Goal: Task Accomplishment & Management: Manage account settings

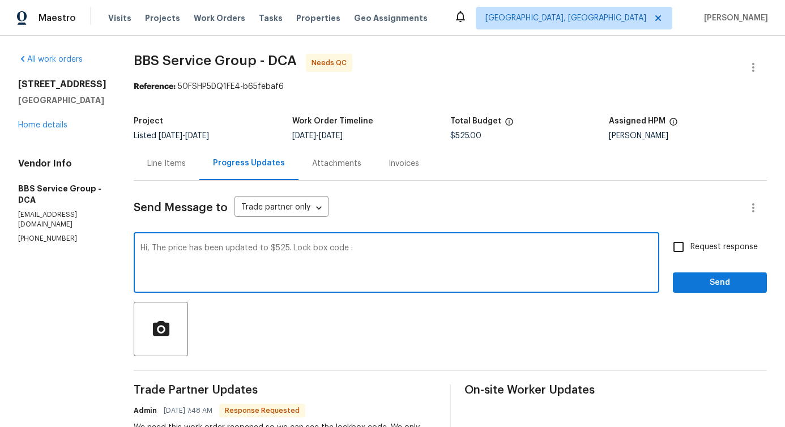
paste textarea "7348"
type textarea "Hi, The price has been updated to $525. Lock box code : 7348"
click at [680, 249] on input "Request response" at bounding box center [678, 247] width 24 height 24
checkbox input "true"
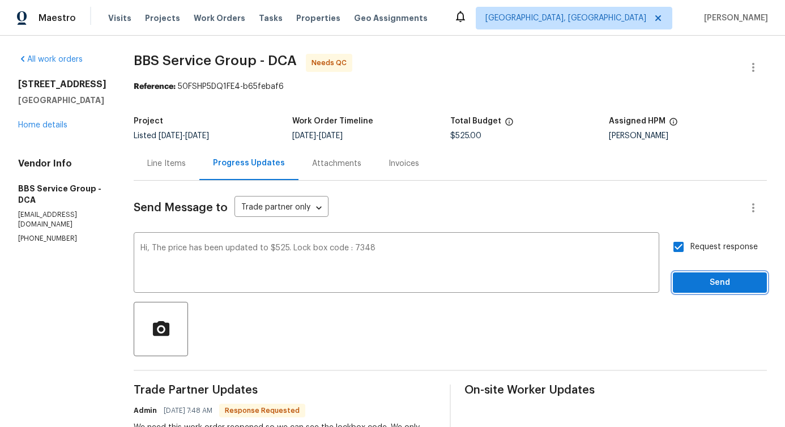
click at [698, 288] on span "Send" at bounding box center [720, 283] width 76 height 14
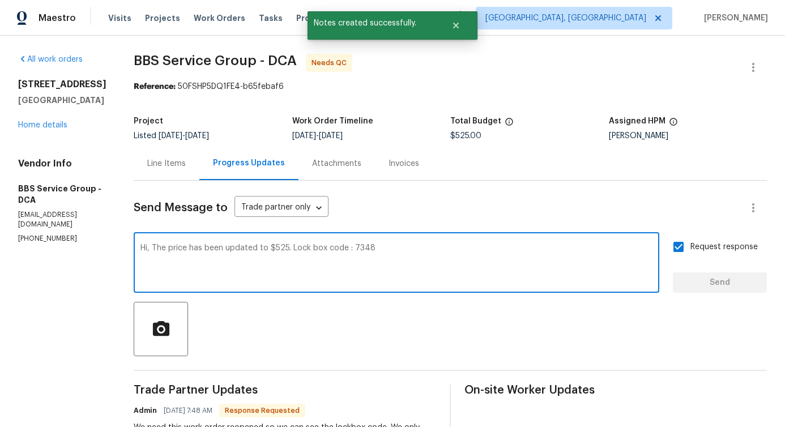
click at [287, 253] on textarea "Hi, The price has been updated to $525. Lock box code : 7348" at bounding box center [396, 264] width 512 height 40
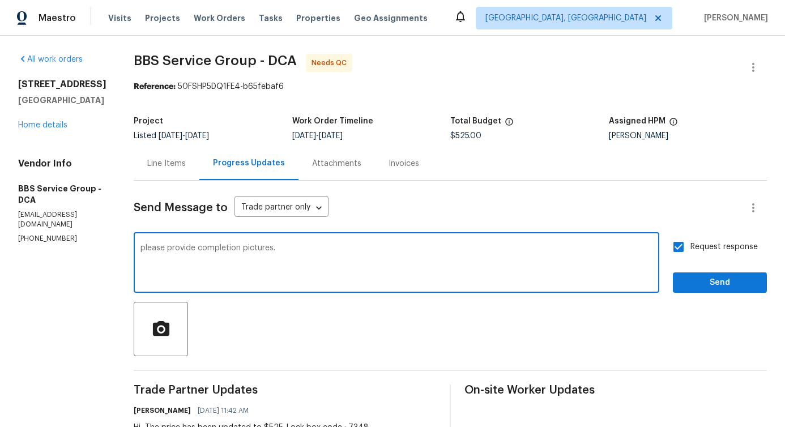
type textarea "please provide completion pictures."
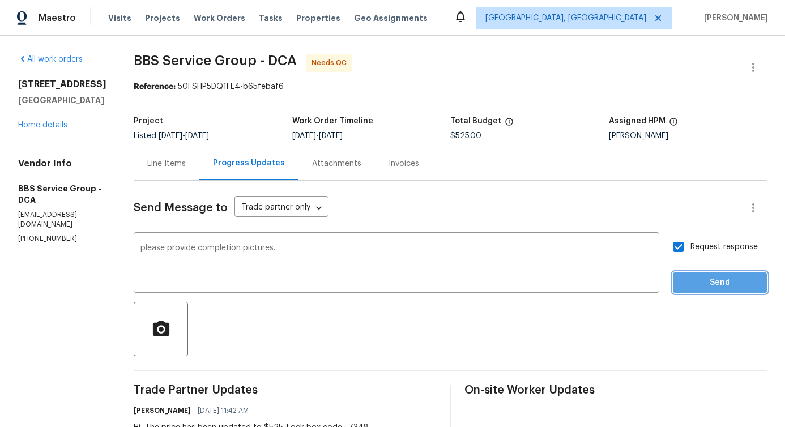
click at [746, 284] on span "Send" at bounding box center [720, 283] width 76 height 14
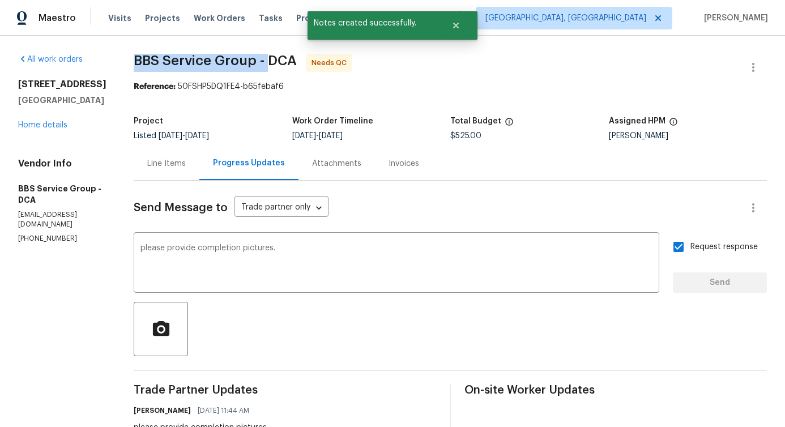
drag, startPoint x: 113, startPoint y: 61, endPoint x: 249, endPoint y: 65, distance: 136.5
copy span "BBS Service Group -"
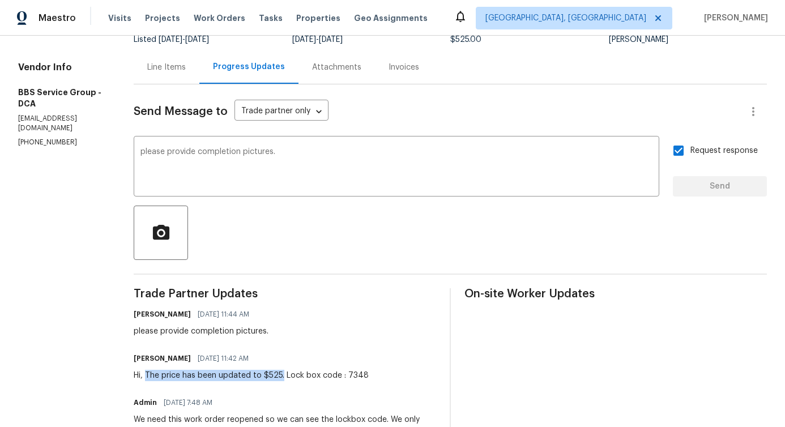
drag, startPoint x: 132, startPoint y: 376, endPoint x: 264, endPoint y: 376, distance: 132.5
click at [264, 376] on div "Hi, The price has been updated to $525. Lock box code : 7348" at bounding box center [251, 375] width 235 height 11
copy div "The price has been updated to $525."
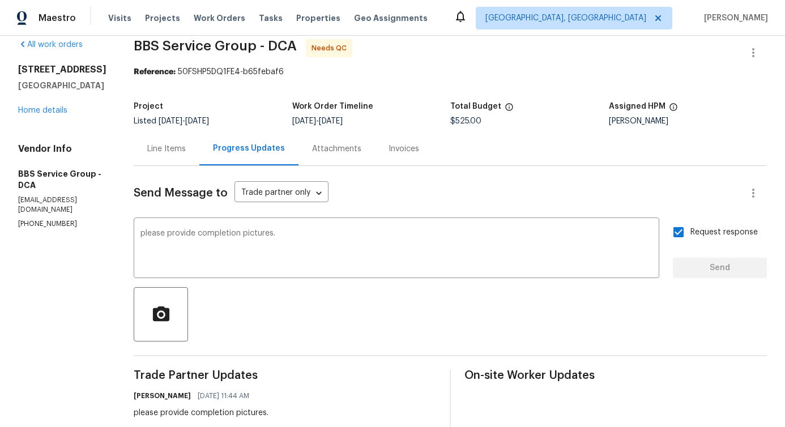
scroll to position [0, 0]
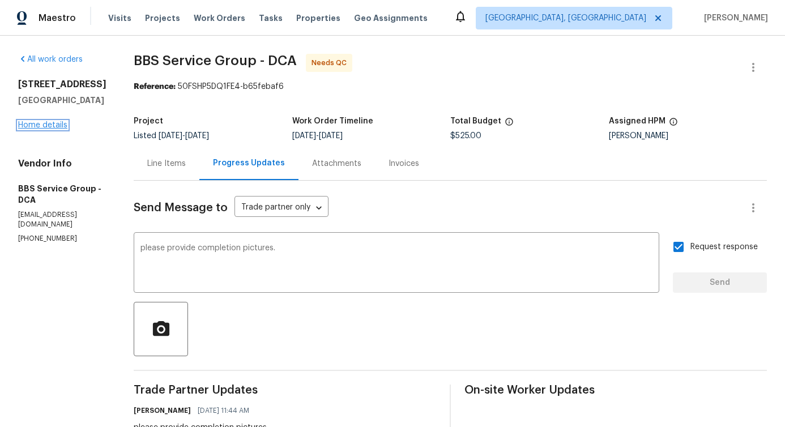
click at [40, 129] on link "Home details" at bounding box center [42, 125] width 49 height 8
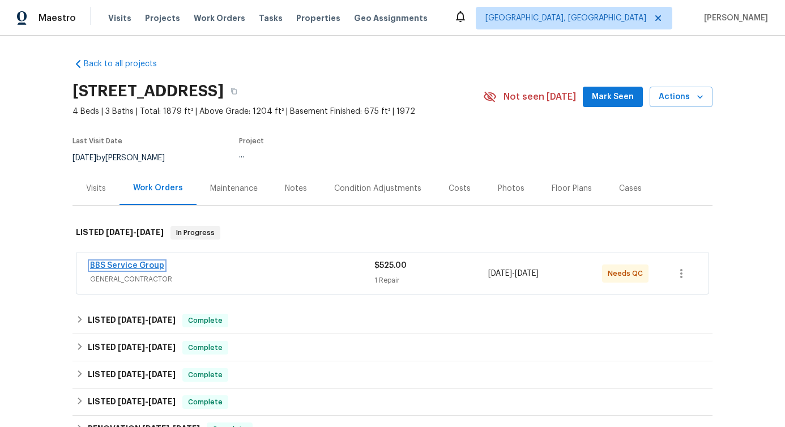
click at [130, 267] on link "BBS Service Group" at bounding box center [127, 266] width 74 height 8
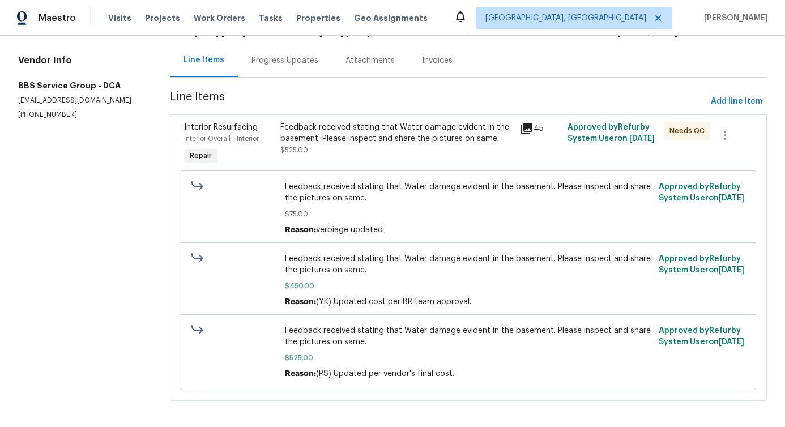
scroll to position [118, 0]
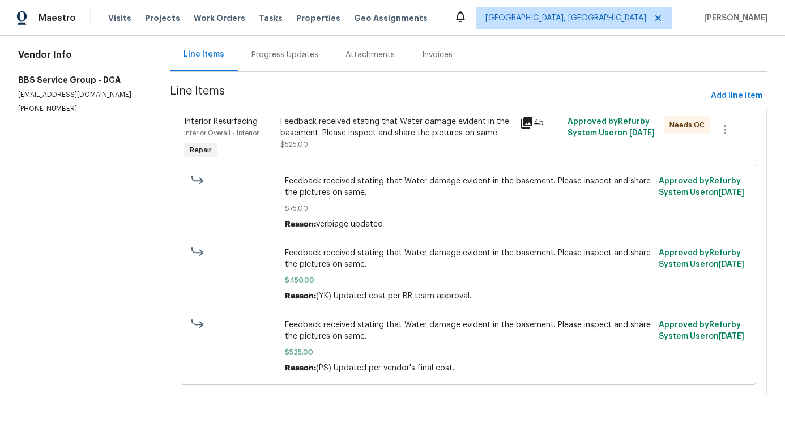
click at [413, 135] on div "Feedback received stating that Water damage evident in the basement. Please ins…" at bounding box center [396, 133] width 233 height 34
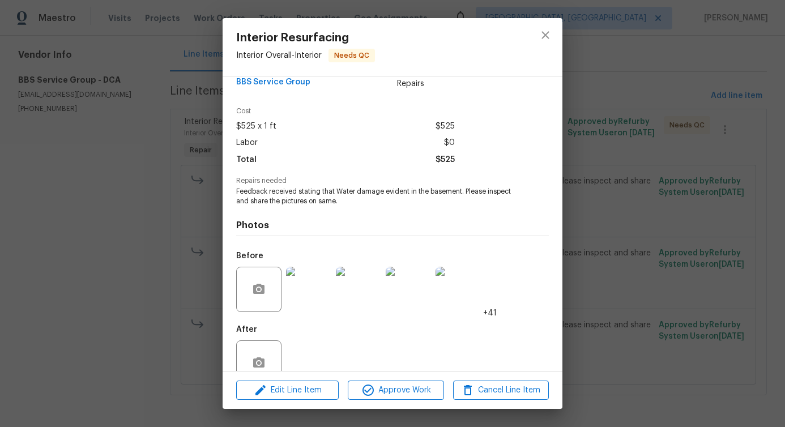
scroll to position [48, 0]
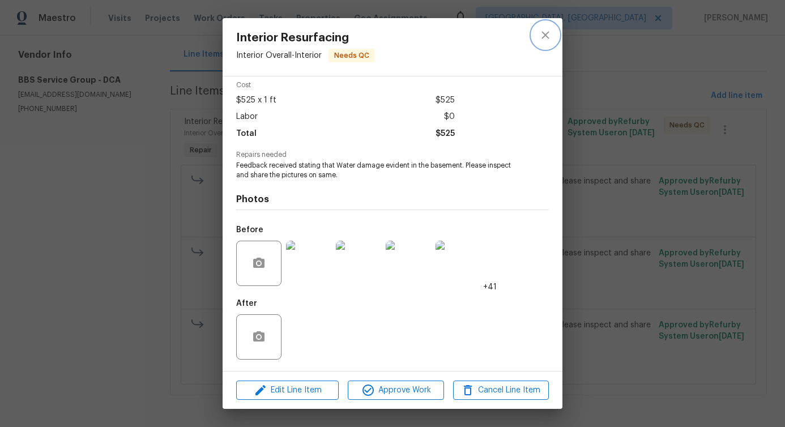
click at [544, 44] on button "close" at bounding box center [545, 35] width 27 height 27
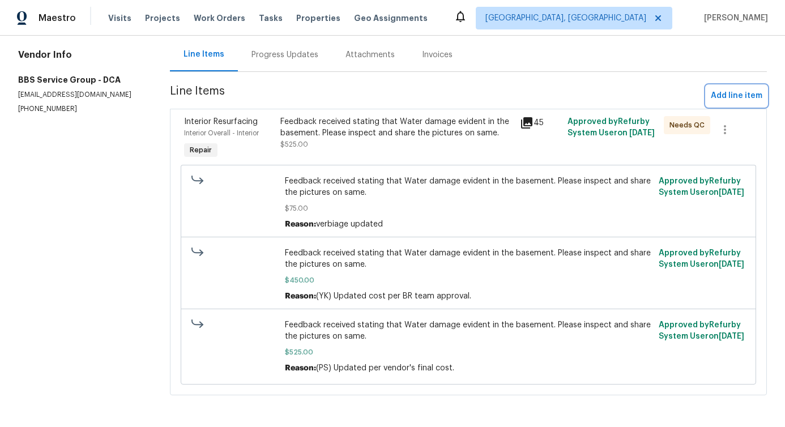
click at [737, 89] on span "Add line item" at bounding box center [736, 96] width 52 height 14
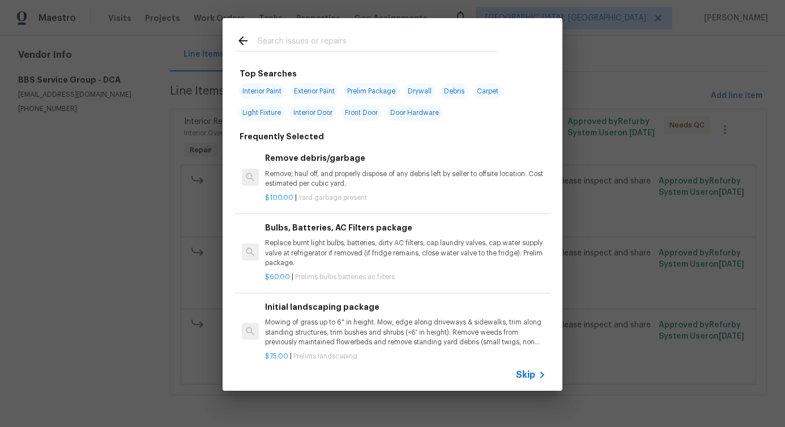
click at [412, 50] on input "text" at bounding box center [378, 42] width 240 height 17
type input "inter"
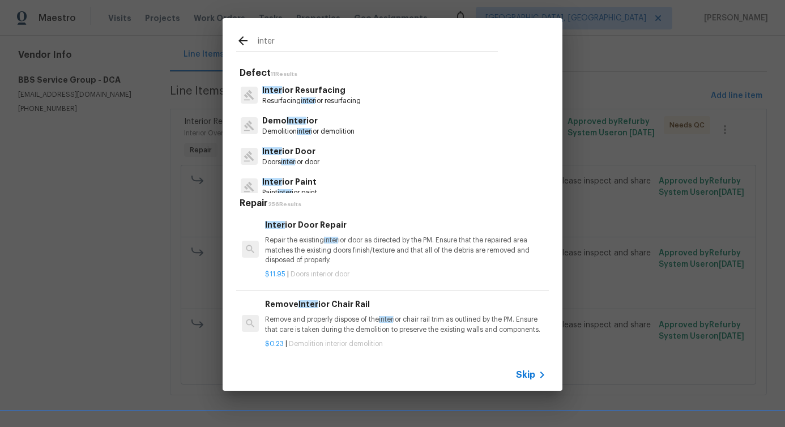
click at [324, 106] on p "Resurfacing inter ior resurfacing" at bounding box center [311, 101] width 99 height 10
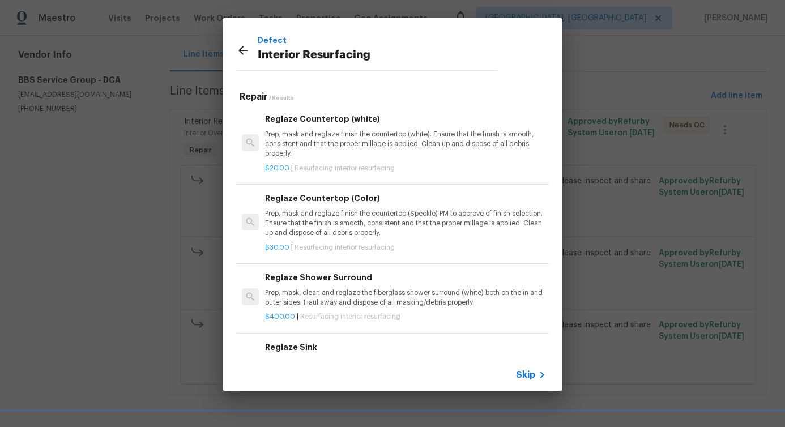
click at [311, 138] on p "Prep, mask and reglaze finish the countertop (white). Ensure that the finish is…" at bounding box center [405, 144] width 281 height 29
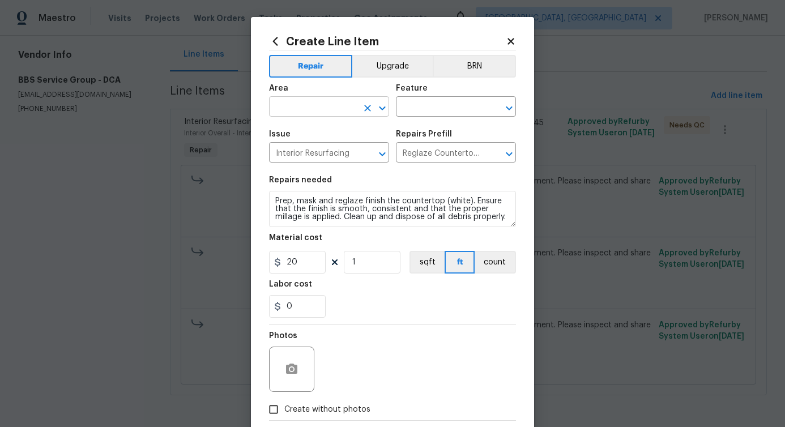
click at [290, 108] on input "text" at bounding box center [313, 108] width 88 height 18
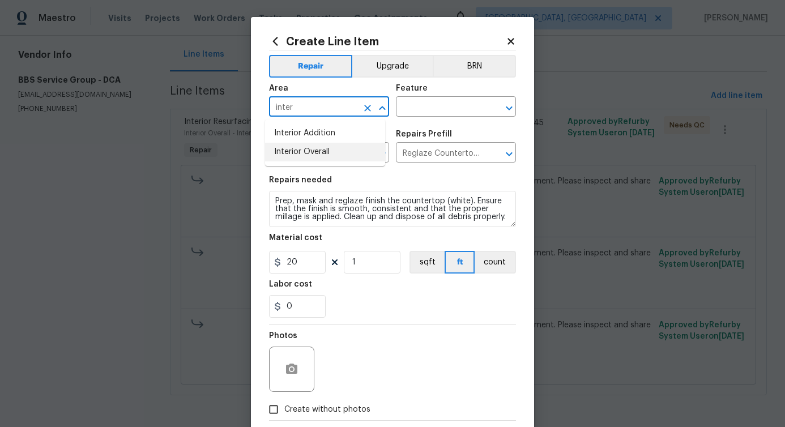
click at [299, 157] on li "Interior Overall" at bounding box center [325, 152] width 120 height 19
type input "Interior Overall"
click at [413, 106] on input "text" at bounding box center [440, 108] width 88 height 18
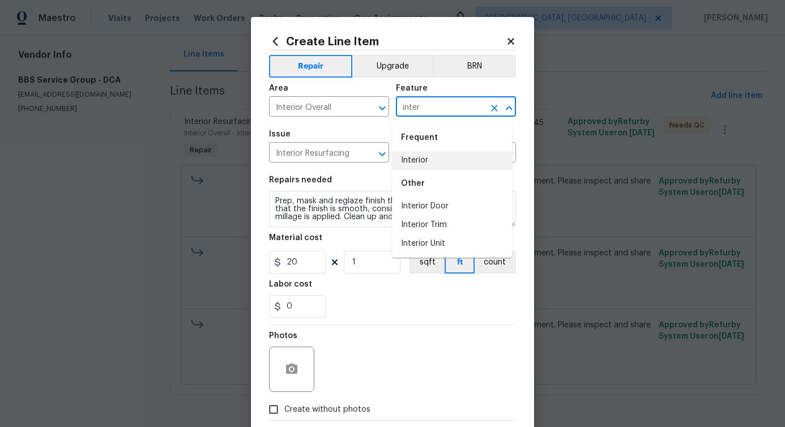
click at [416, 159] on li "Interior" at bounding box center [452, 160] width 120 height 19
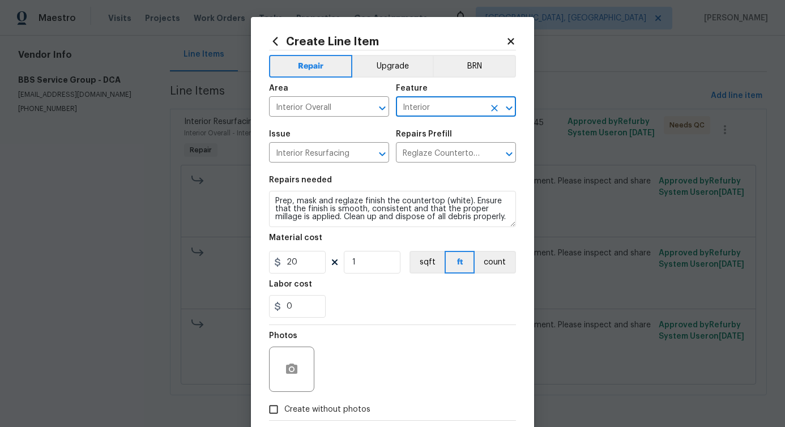
type input "Interior"
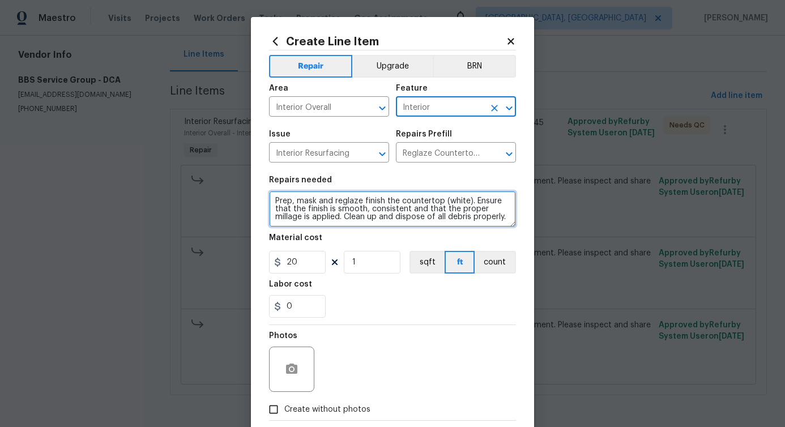
click at [342, 220] on textarea "Prep, mask and reglaze finish the countertop (white). Ensure that the finish is…" at bounding box center [392, 209] width 247 height 36
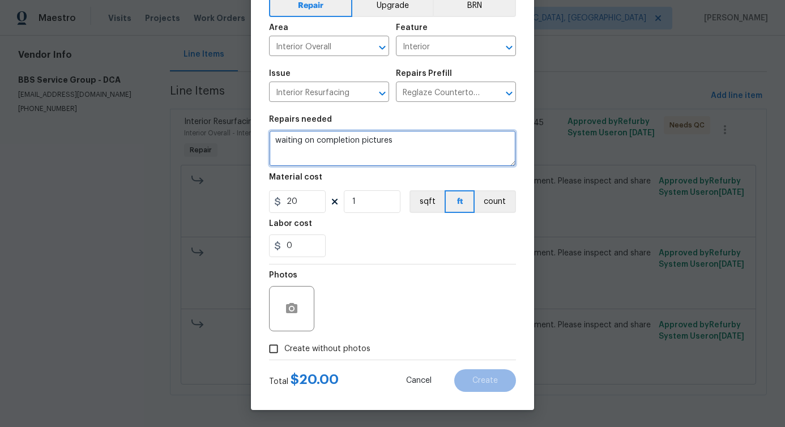
scroll to position [61, 0]
type textarea "waiting on completion pictures"
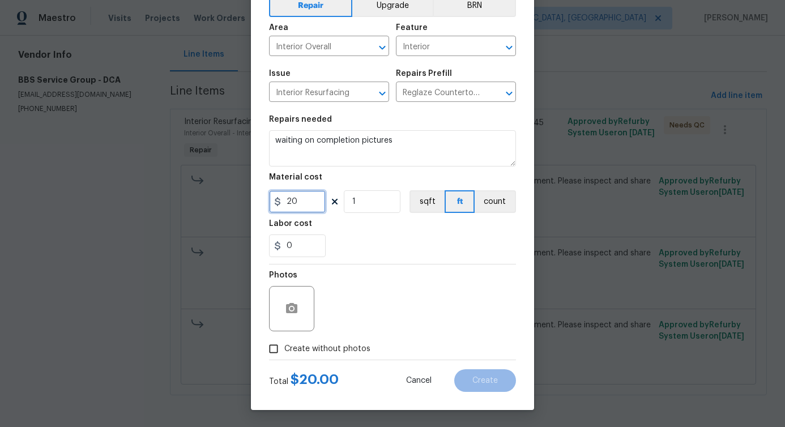
click at [290, 196] on input "20" at bounding box center [297, 201] width 57 height 23
type input "1"
click at [341, 345] on span "Create without photos" at bounding box center [327, 349] width 86 height 12
click at [284, 345] on input "Create without photos" at bounding box center [274, 349] width 22 height 22
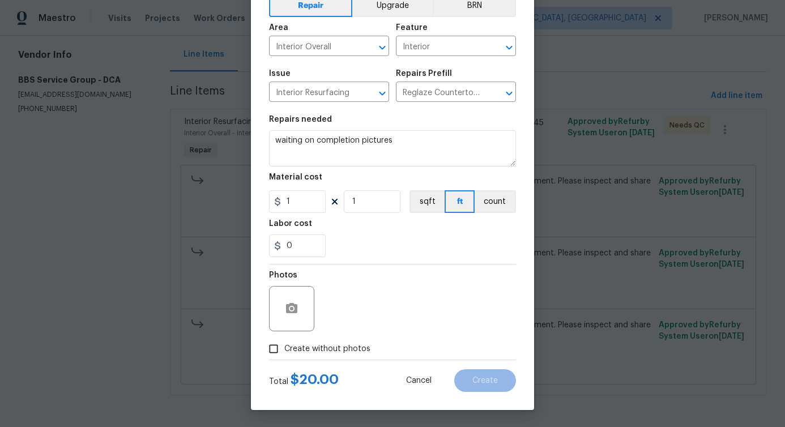
checkbox input "true"
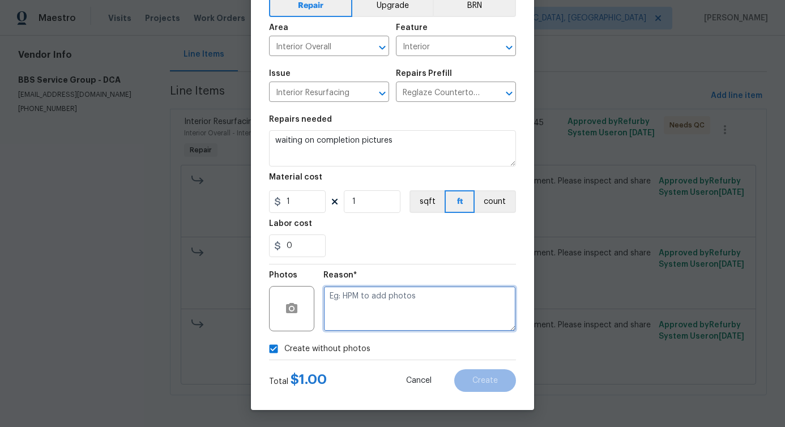
click at [425, 308] on textarea at bounding box center [419, 308] width 192 height 45
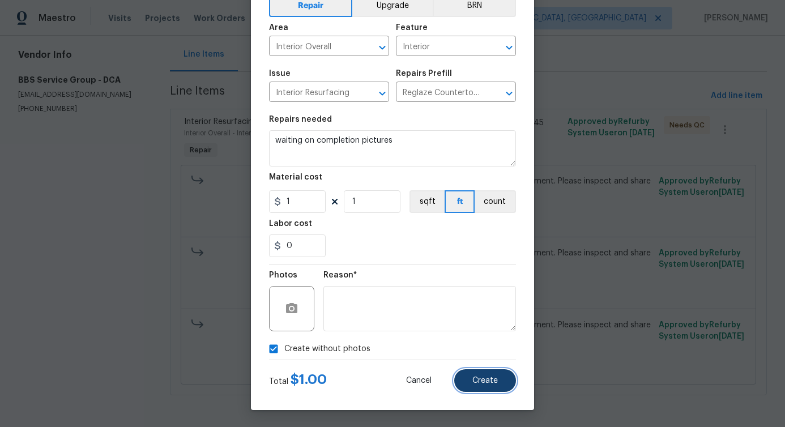
click at [479, 378] on span "Create" at bounding box center [484, 380] width 25 height 8
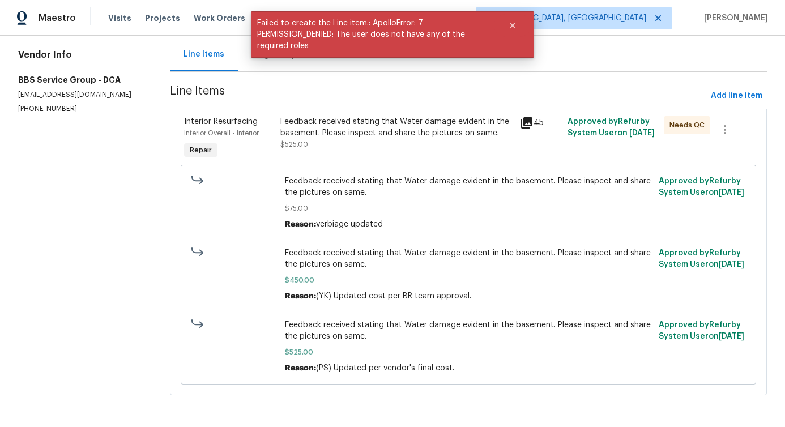
scroll to position [0, 0]
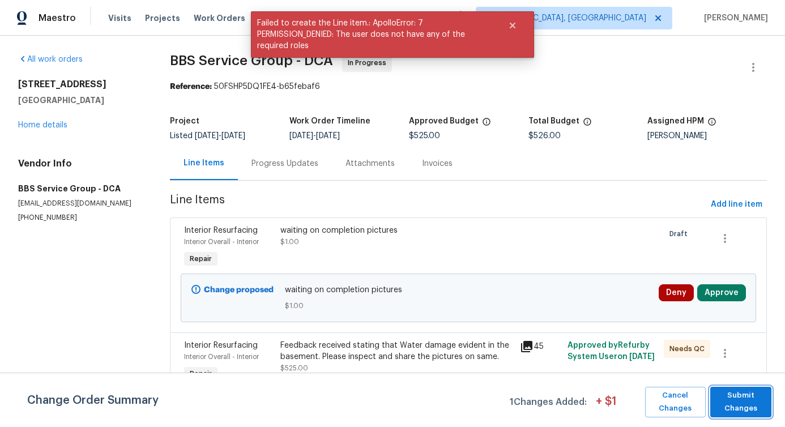
click at [732, 402] on span "Submit Changes" at bounding box center [741, 402] width 50 height 26
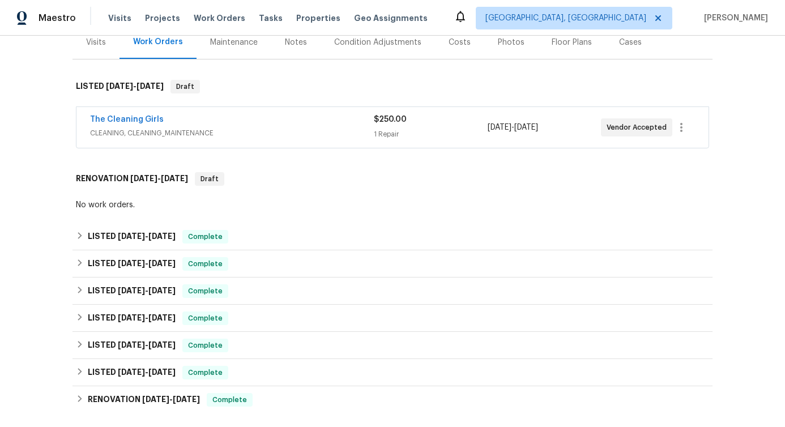
scroll to position [191, 0]
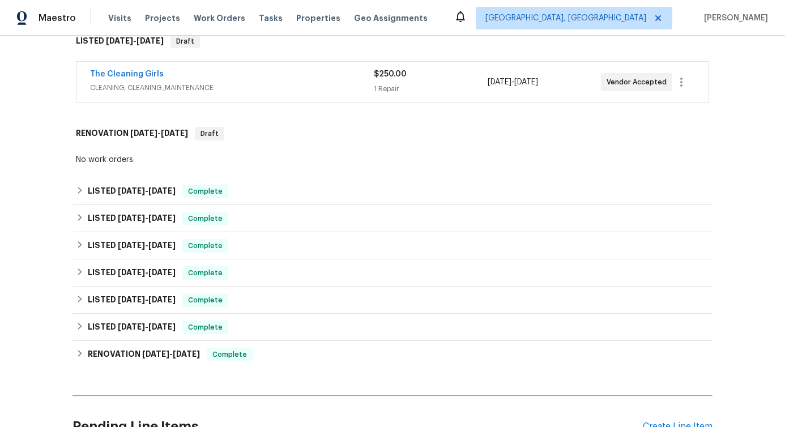
click at [125, 78] on span "The Cleaning Girls" at bounding box center [127, 73] width 74 height 11
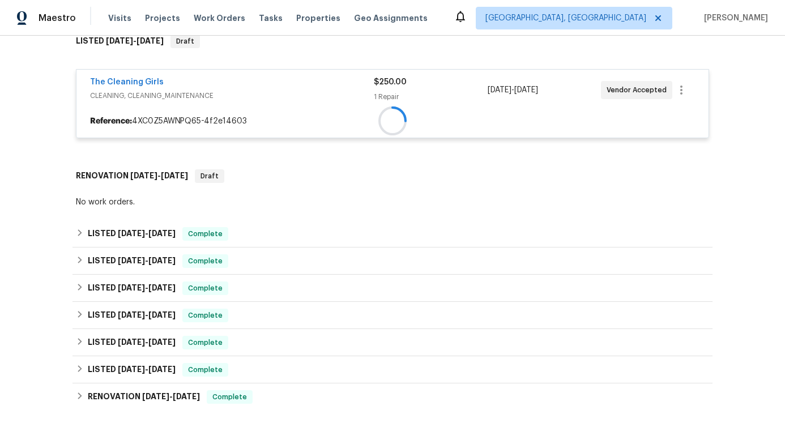
click at [125, 74] on div "The Cleaning Girls CLEANING, CLEANING_MAINTENANCE $250.00 1 Repair [DATE] - [DA…" at bounding box center [392, 90] width 632 height 41
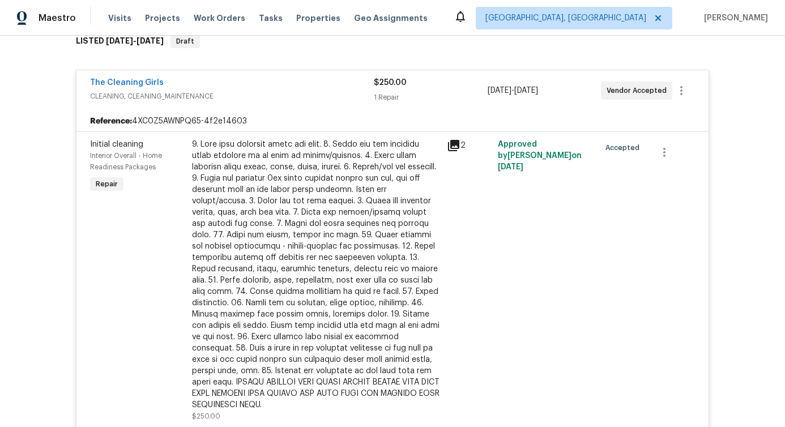
click at [242, 79] on div "The Cleaning Girls" at bounding box center [232, 84] width 284 height 14
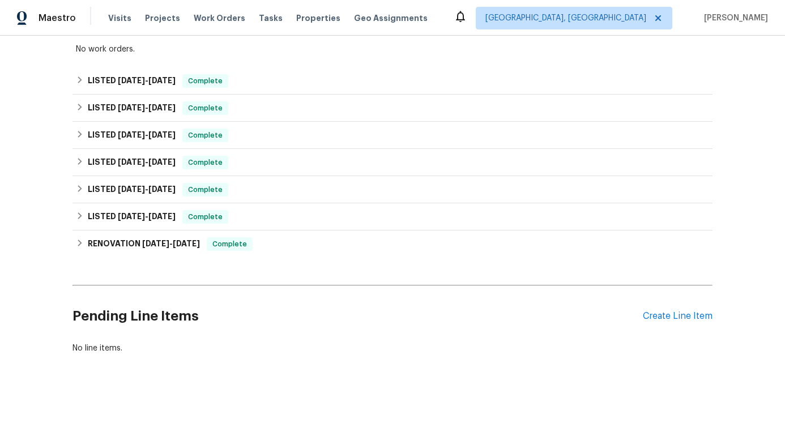
scroll to position [314, 0]
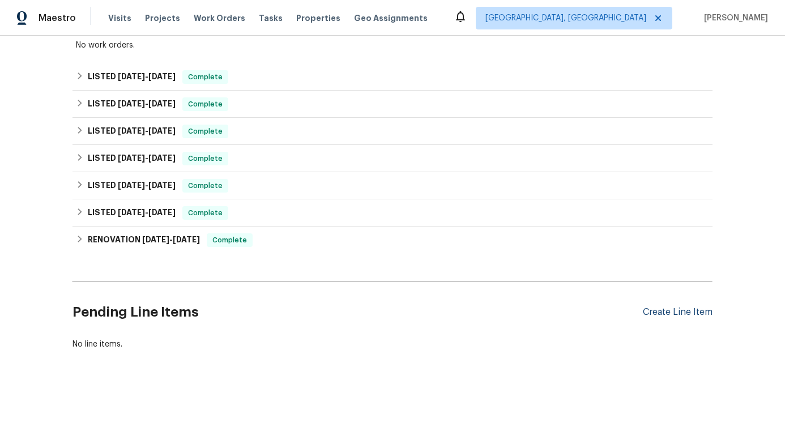
click at [667, 307] on div "Create Line Item" at bounding box center [678, 312] width 70 height 11
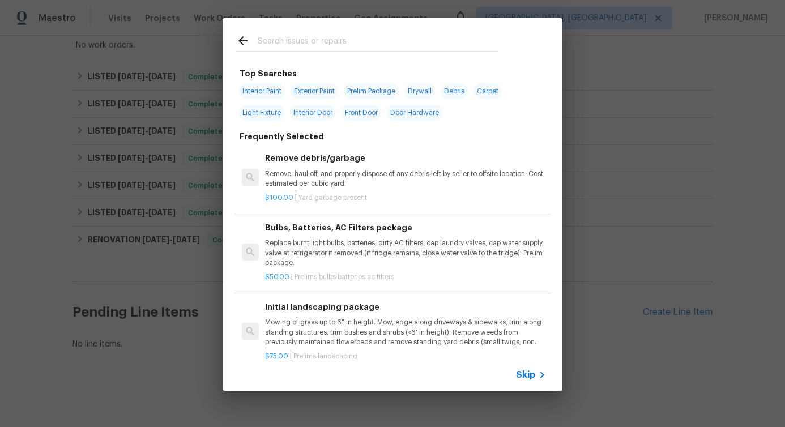
click at [318, 42] on input "text" at bounding box center [378, 42] width 240 height 17
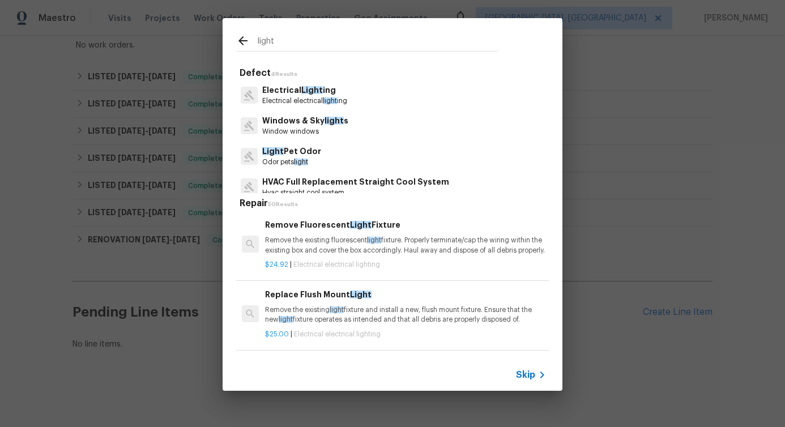
type input "light"
click at [305, 92] on span "Light" at bounding box center [312, 90] width 22 height 8
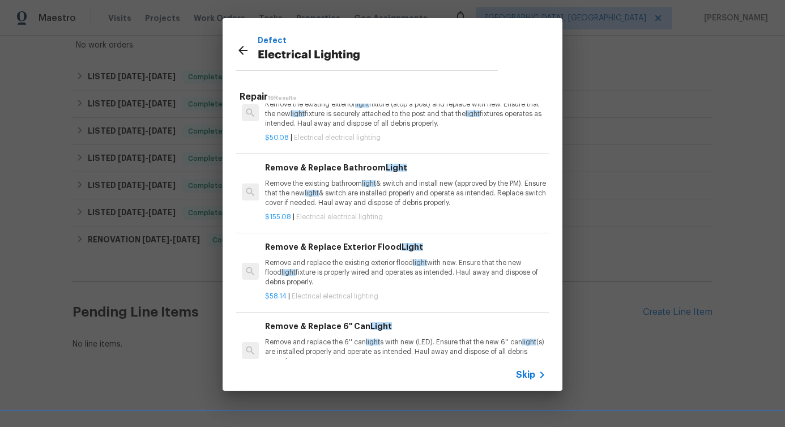
scroll to position [296, 0]
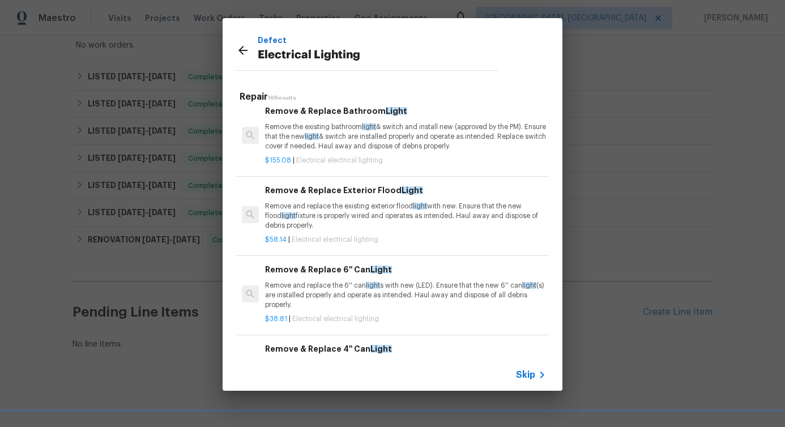
click at [316, 230] on p "Remove and replace the existing exterior flood light with new. Ensure that the …" at bounding box center [405, 216] width 281 height 29
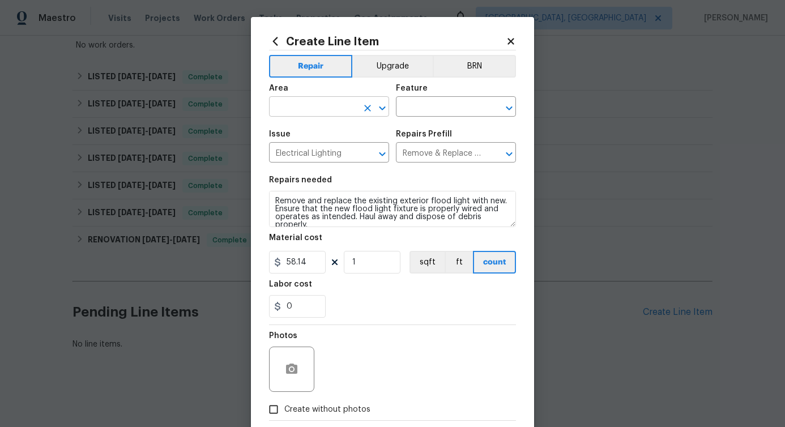
click at [309, 108] on input "text" at bounding box center [313, 108] width 88 height 18
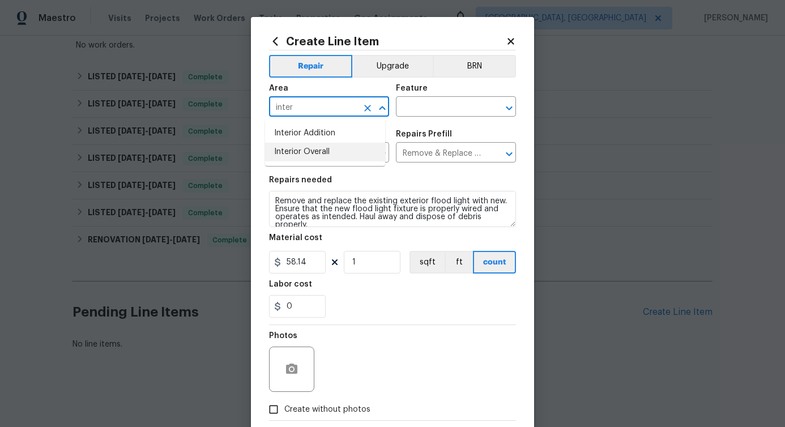
click at [310, 155] on li "Interior Overall" at bounding box center [325, 152] width 120 height 19
type input "Interior Overall"
click at [418, 109] on input "text" at bounding box center [440, 108] width 88 height 18
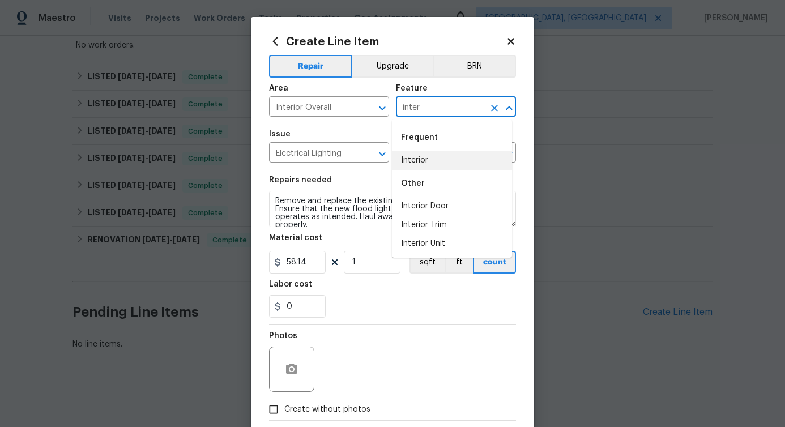
click at [416, 165] on li "Interior" at bounding box center [452, 160] width 120 height 19
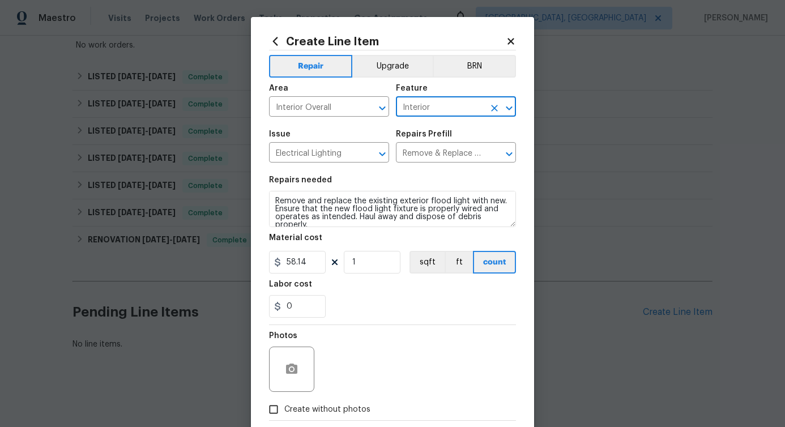
type input "Interior"
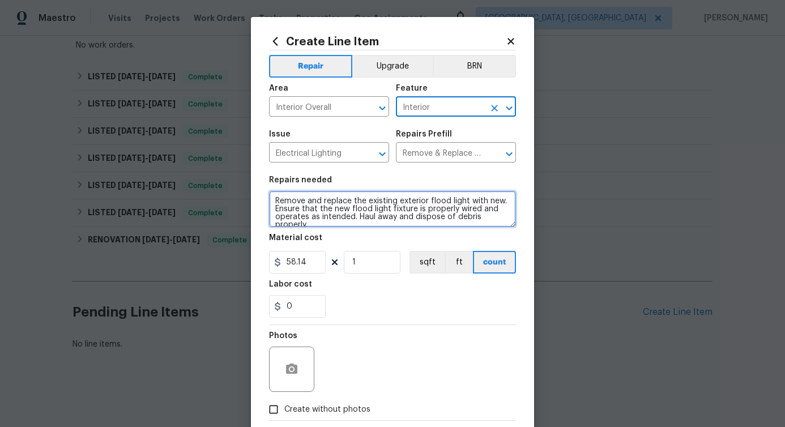
click at [347, 221] on textarea "Remove and replace the existing exterior flood light with new. Ensure that the …" at bounding box center [392, 209] width 247 height 36
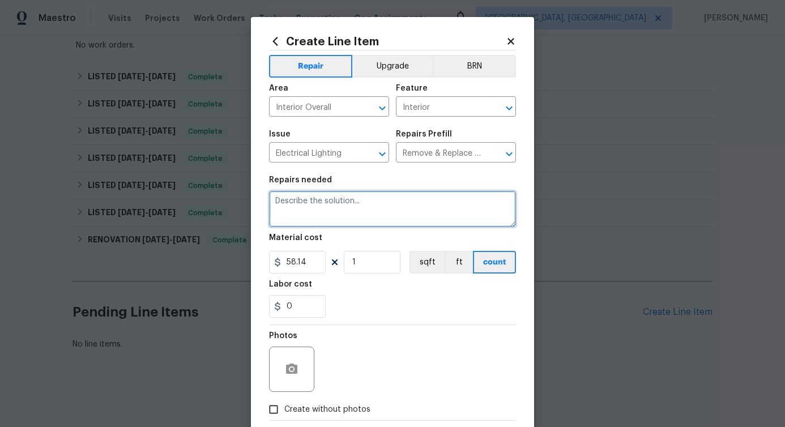
paste textarea "Install ceiling lights in bedrooms and living room"
type textarea "Install ceiling lights in bedrooms and living room"
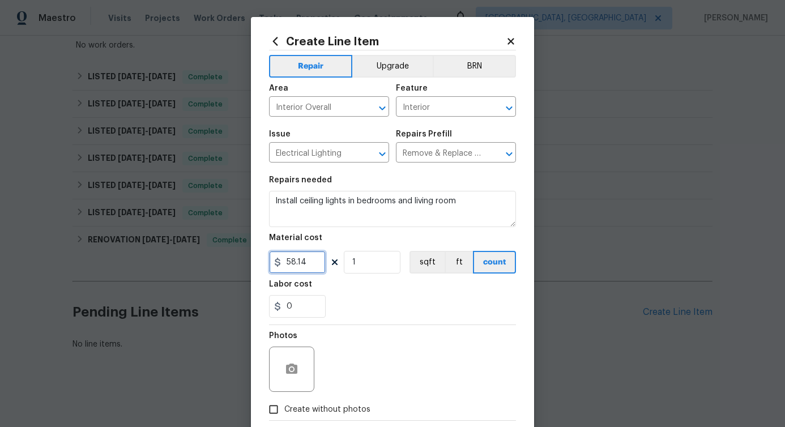
click at [285, 260] on input "58.14" at bounding box center [297, 262] width 57 height 23
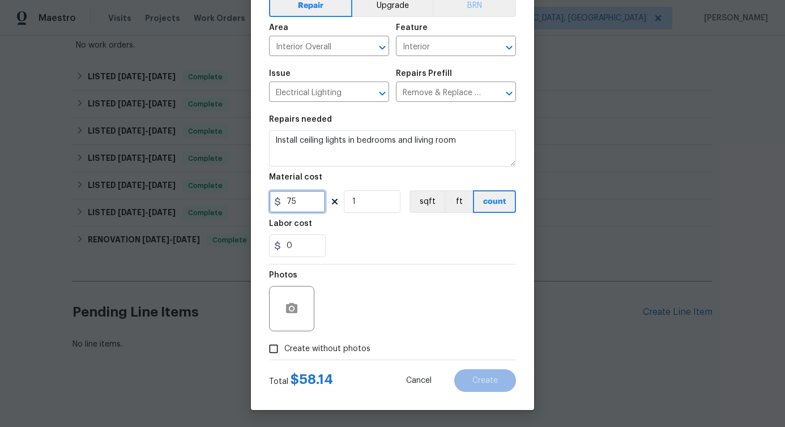
type input "75"
click at [303, 343] on span "Create without photos" at bounding box center [327, 349] width 86 height 12
click at [284, 342] on input "Create without photos" at bounding box center [274, 349] width 22 height 22
checkbox input "true"
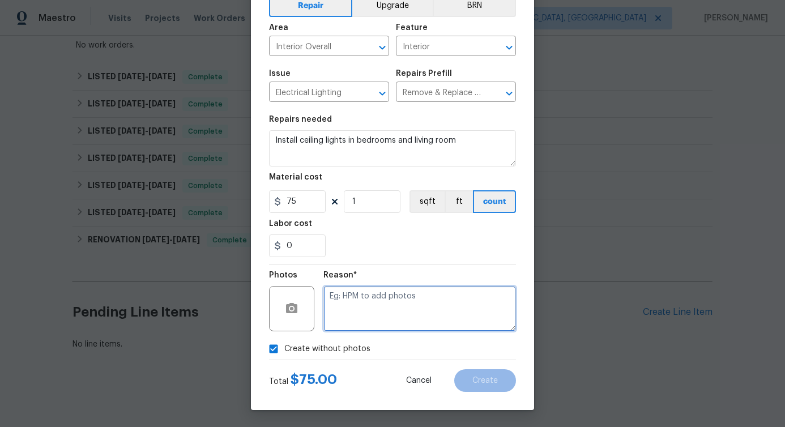
click at [373, 291] on textarea at bounding box center [419, 308] width 192 height 45
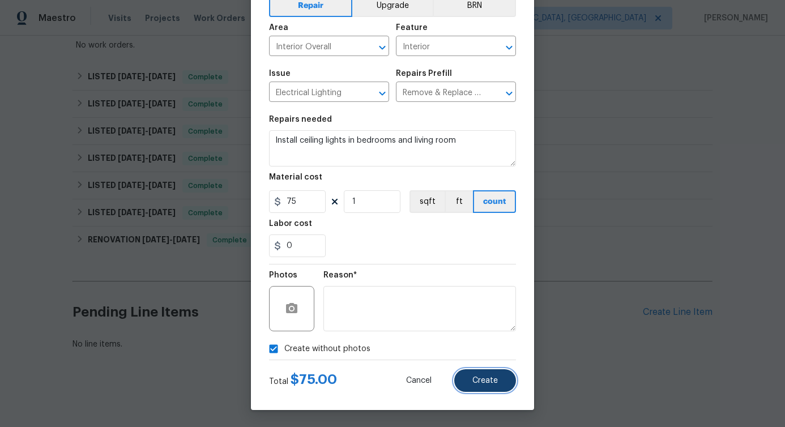
click at [472, 370] on button "Create" at bounding box center [485, 380] width 62 height 23
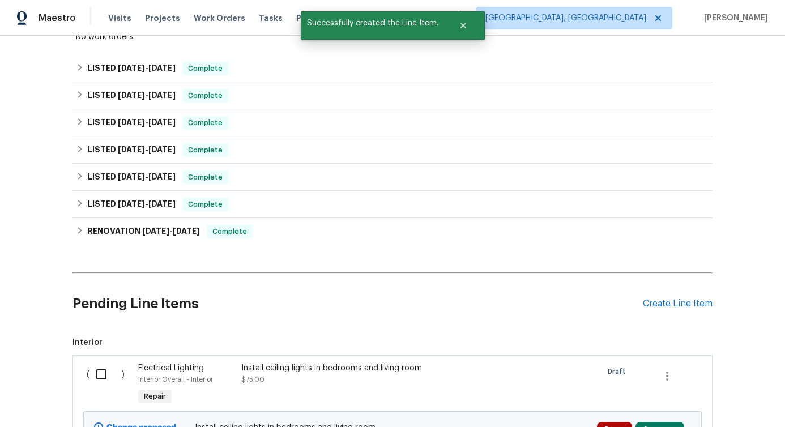
scroll to position [443, 0]
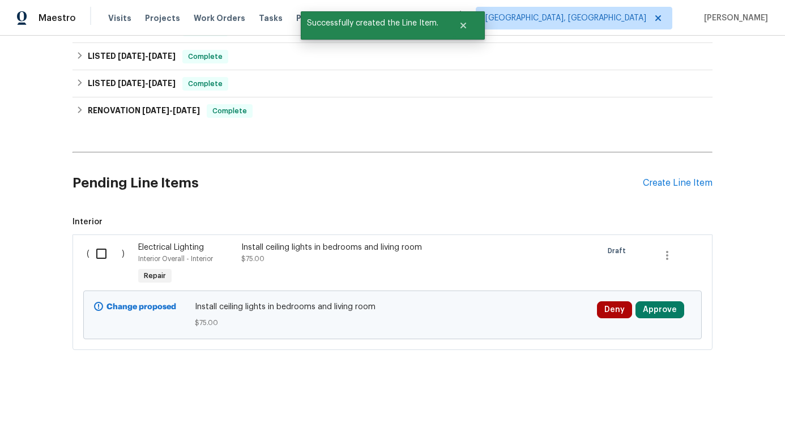
click at [102, 245] on input "checkbox" at bounding box center [105, 254] width 32 height 24
checkbox input "true"
click at [714, 401] on span "Create Work Order" at bounding box center [719, 399] width 75 height 14
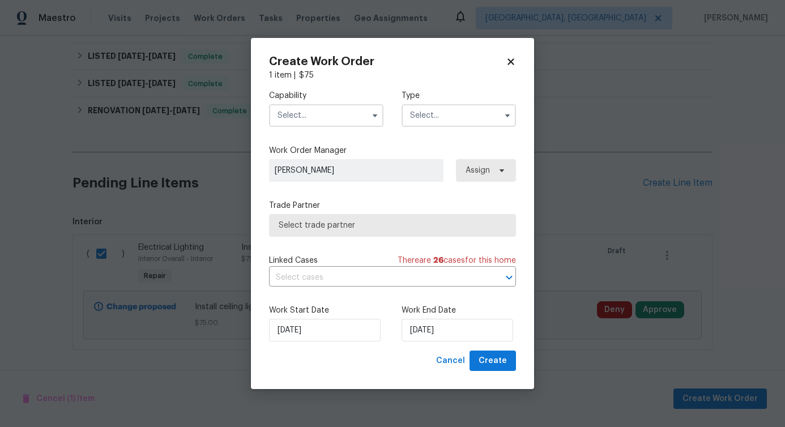
click at [324, 122] on input "text" at bounding box center [326, 115] width 114 height 23
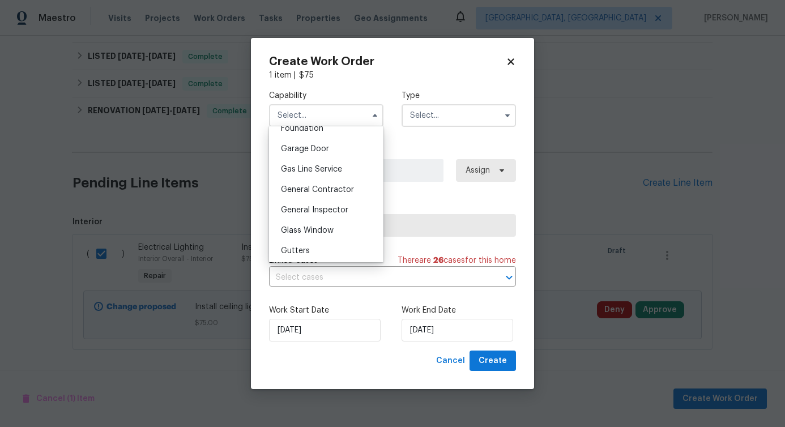
scroll to position [479, 0]
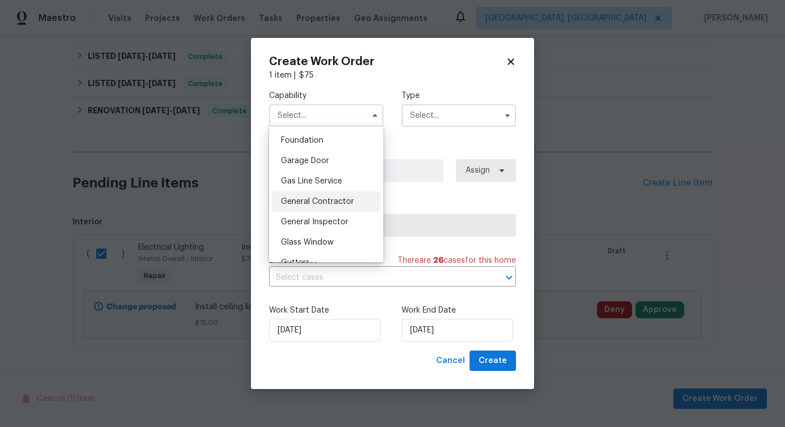
click at [310, 207] on div "General Contractor" at bounding box center [326, 201] width 109 height 20
type input "General Contractor"
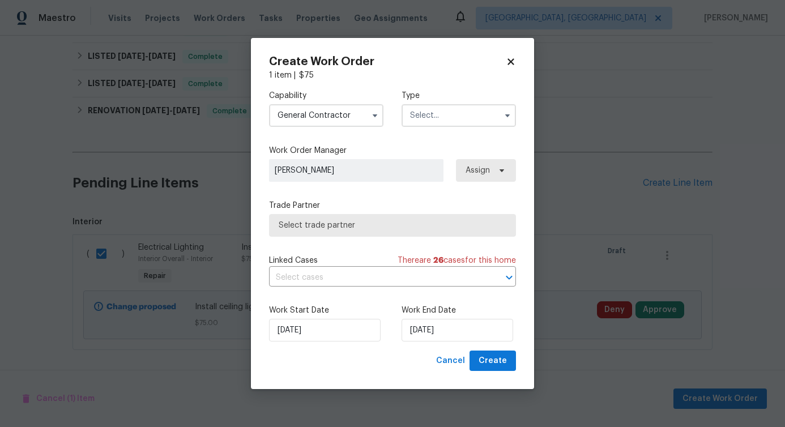
click at [431, 112] on input "text" at bounding box center [458, 115] width 114 height 23
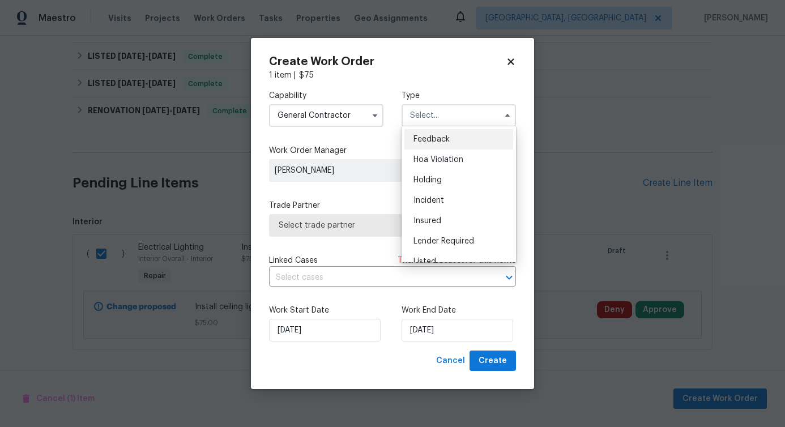
click at [419, 138] on span "Feedback" at bounding box center [431, 139] width 36 height 8
type input "Feedback"
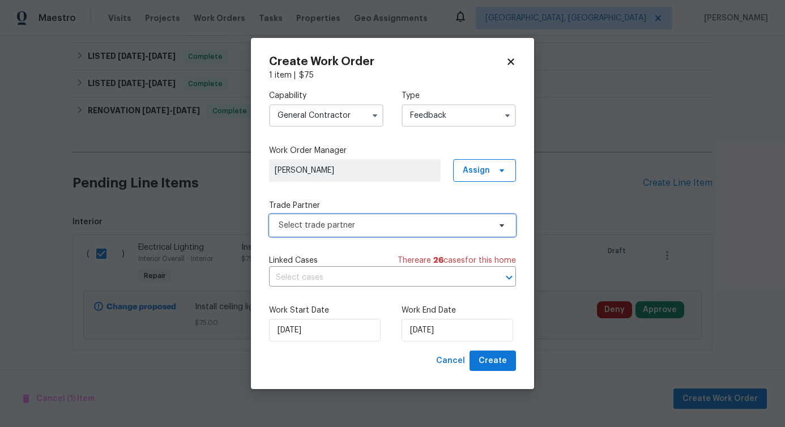
click at [354, 229] on span "Select trade partner" at bounding box center [384, 225] width 211 height 11
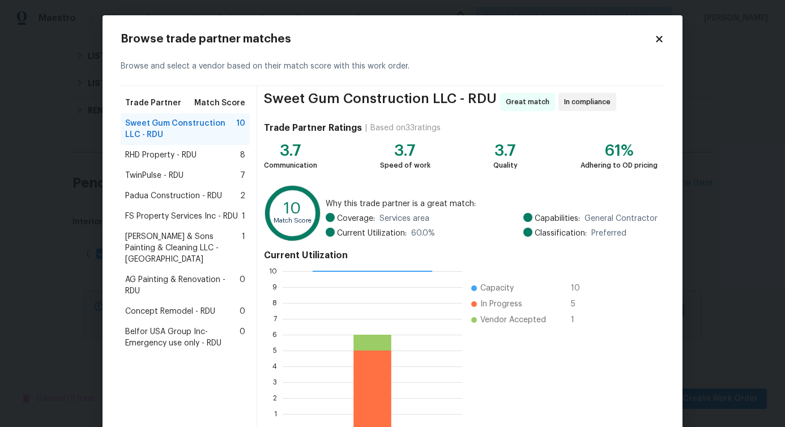
scroll to position [72, 0]
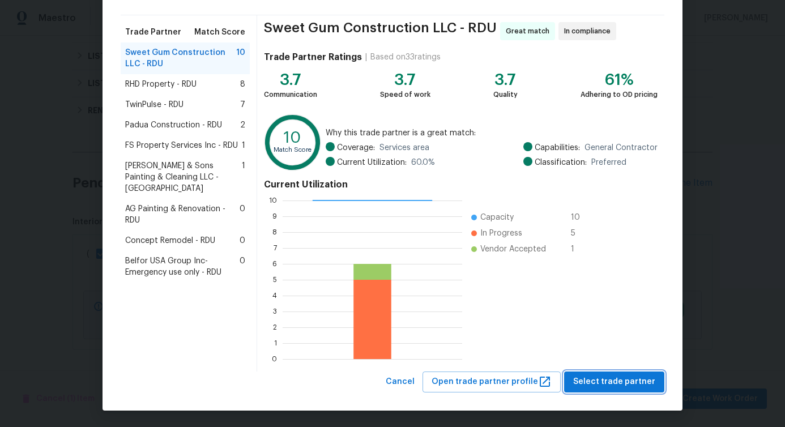
click at [601, 386] on span "Select trade partner" at bounding box center [614, 382] width 82 height 14
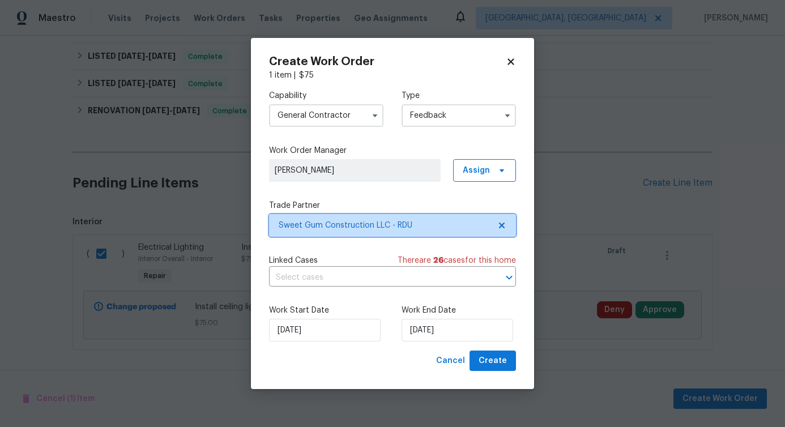
scroll to position [0, 0]
click at [314, 275] on input "text" at bounding box center [376, 278] width 215 height 18
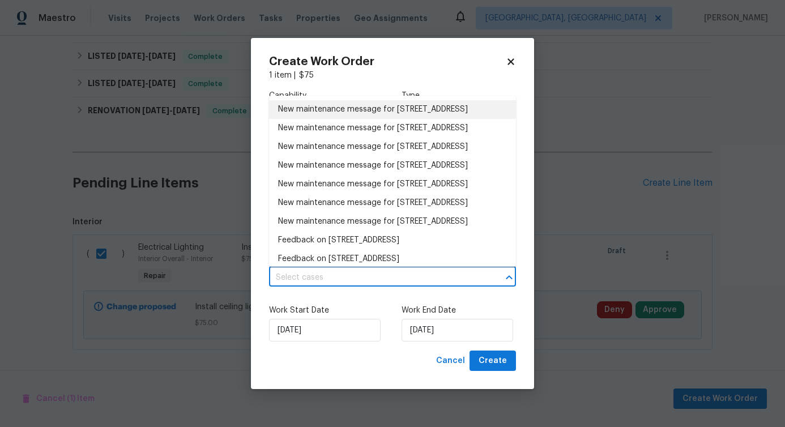
click at [310, 110] on li "New maintenance message for 104 Mossbark Ln , Chapel Hill, NC 27514" at bounding box center [392, 109] width 247 height 19
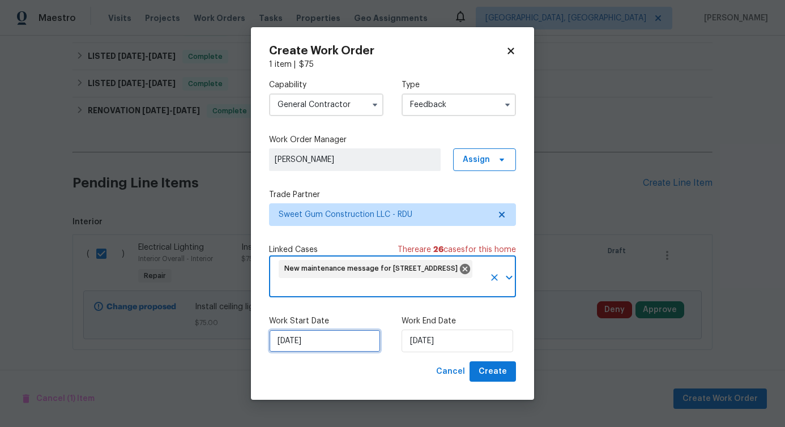
click at [312, 330] on input "8/20/2025" at bounding box center [325, 340] width 112 height 23
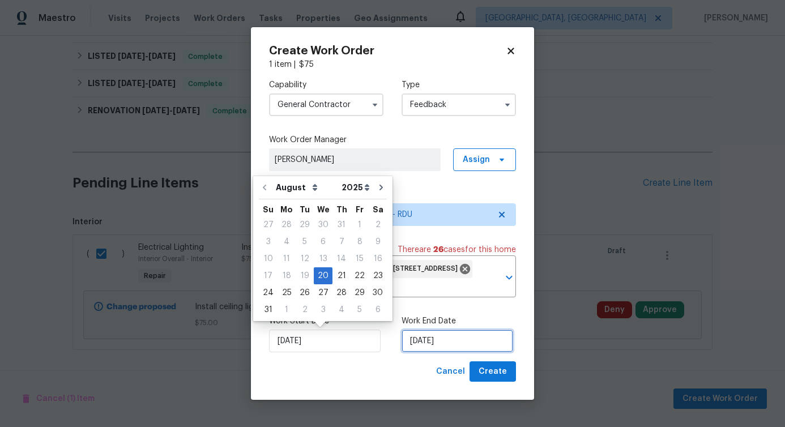
click at [440, 329] on input "8/20/2025" at bounding box center [457, 340] width 112 height 23
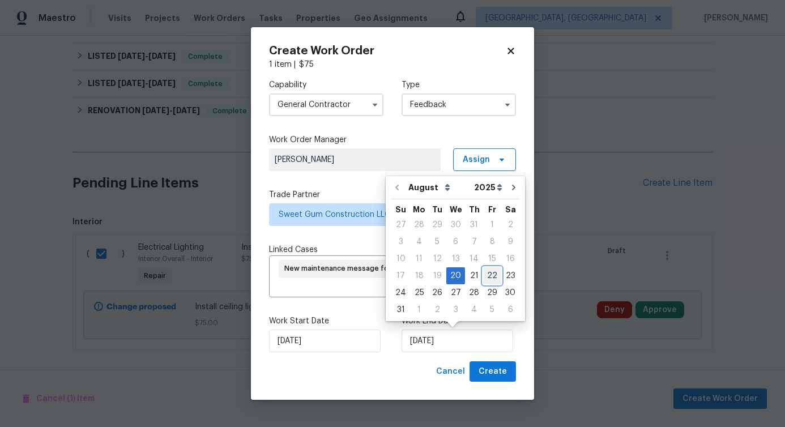
click at [485, 279] on div "22" at bounding box center [492, 276] width 18 height 16
type input "8/22/2025"
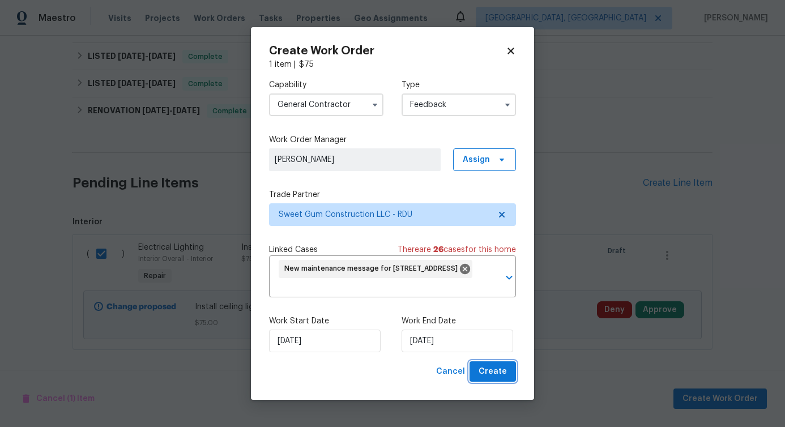
click at [495, 372] on span "Create" at bounding box center [492, 372] width 28 height 14
checkbox input "false"
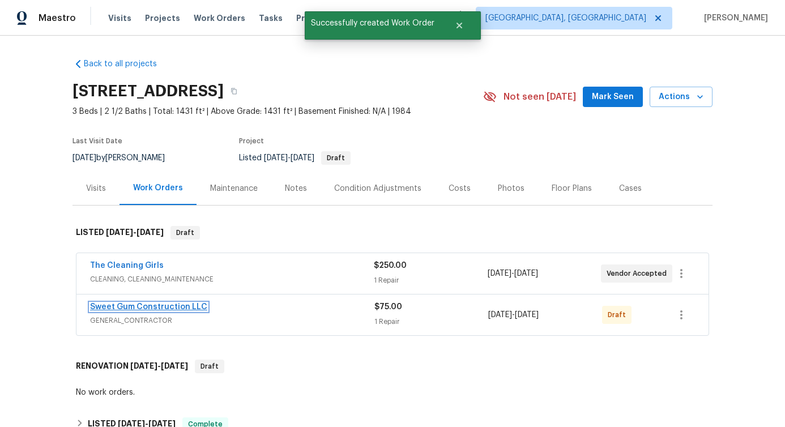
click at [121, 303] on link "Sweet Gum Construction LLC" at bounding box center [148, 307] width 117 height 8
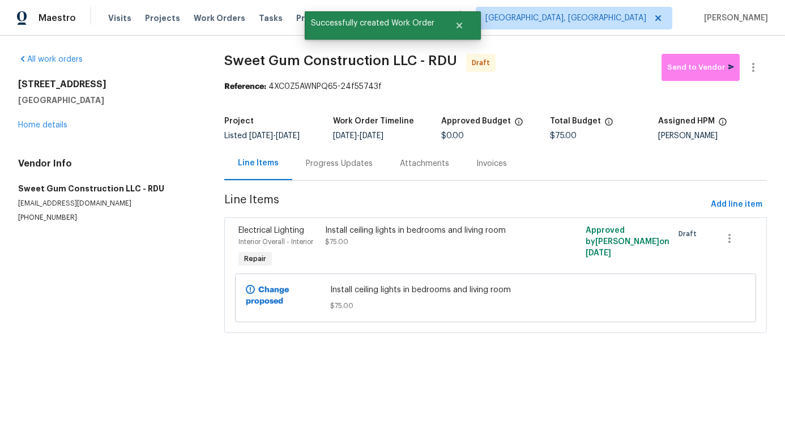
click at [331, 169] on div "Progress Updates" at bounding box center [339, 163] width 67 height 11
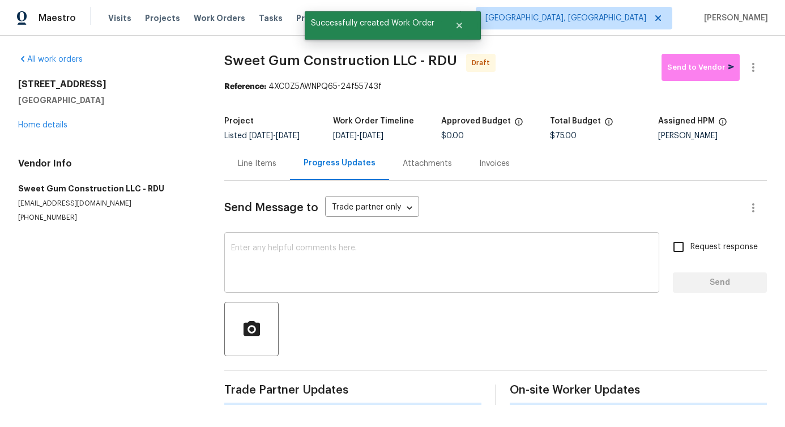
click at [333, 277] on textarea at bounding box center [441, 264] width 421 height 40
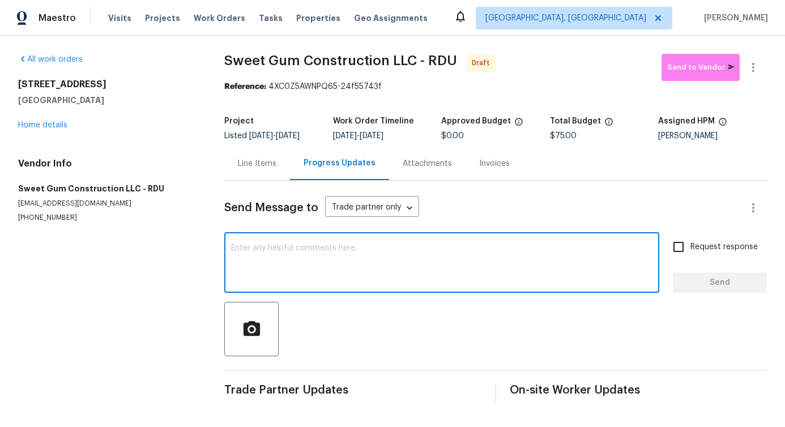
scroll to position [10, 0]
click at [329, 272] on textarea at bounding box center [441, 264] width 421 height 40
paste textarea "Hi, this is Pavithra with Opendoor. I’m confirming you received the WO for the …"
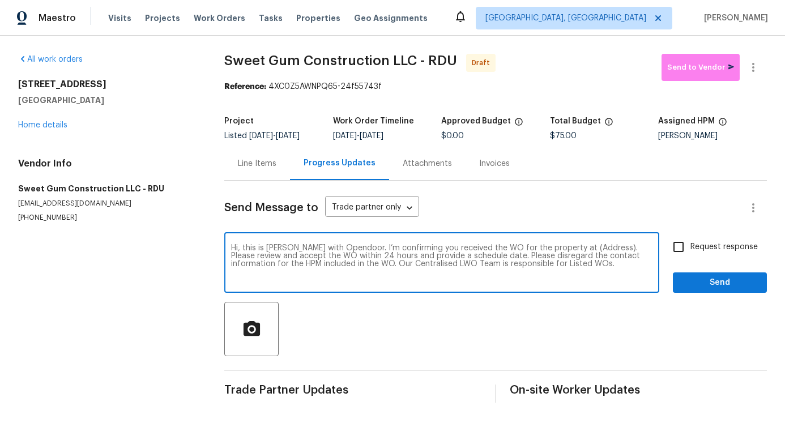
click at [583, 244] on textarea "Hi, this is Pavithra with Opendoor. I’m confirming you received the WO for the …" at bounding box center [441, 264] width 421 height 40
click at [580, 245] on textarea "Hi, this is Pavithra with Opendoor. I’m confirming you received the WO for the …" at bounding box center [441, 264] width 421 height 40
paste textarea "104 Mossbark Ln, Chapel Hill, NC 27514"
type textarea "Hi, this is Pavithra with Opendoor. I’m confirming you received the WO for the …"
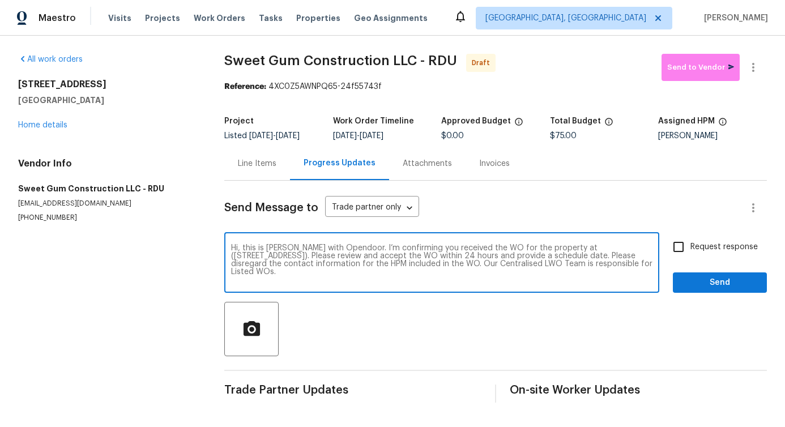
click at [680, 242] on input "Request response" at bounding box center [678, 247] width 24 height 24
checkbox input "true"
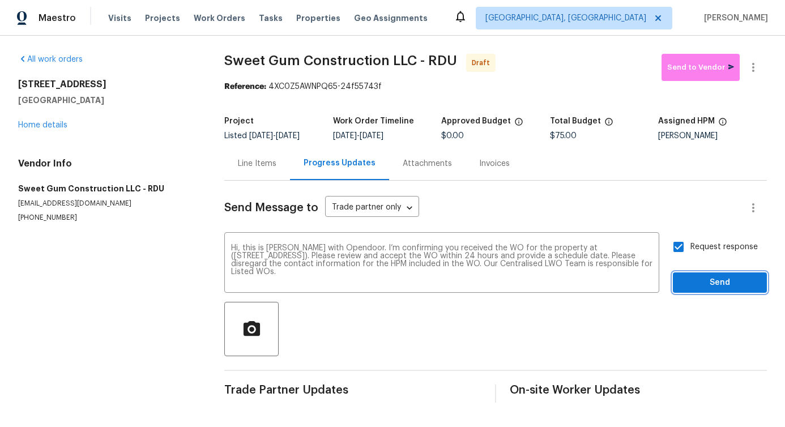
click at [705, 284] on span "Send" at bounding box center [720, 283] width 76 height 14
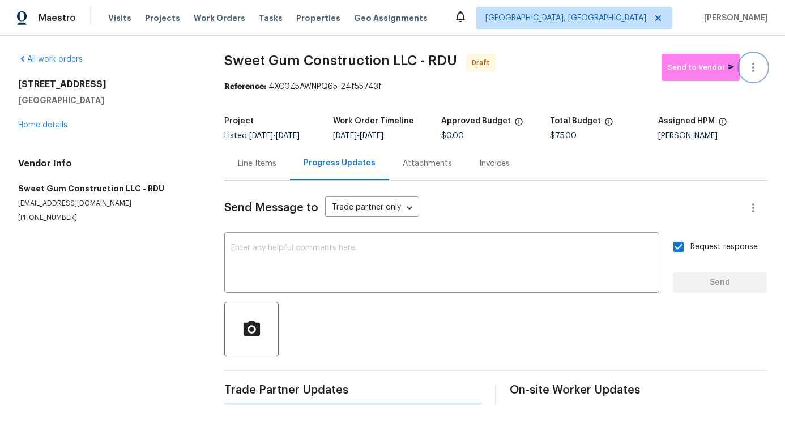
click at [748, 54] on button "button" at bounding box center [752, 67] width 27 height 27
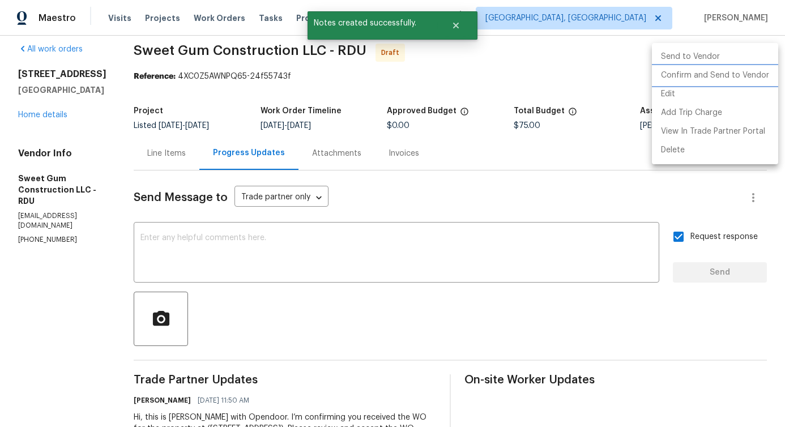
click at [714, 76] on li "Confirm and Send to Vendor" at bounding box center [715, 75] width 126 height 19
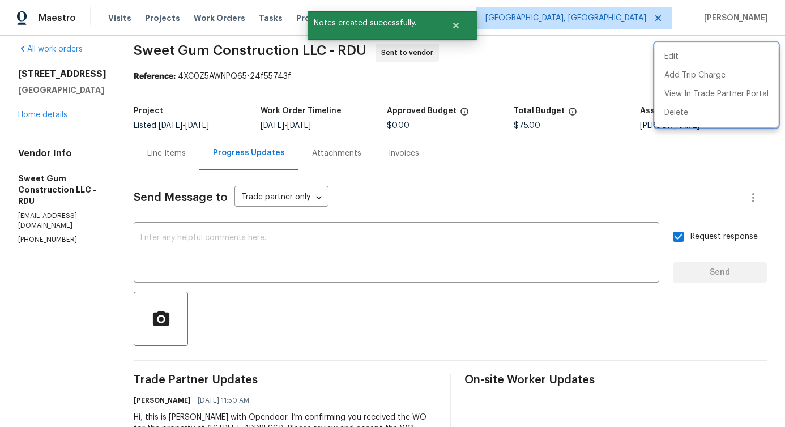
click at [341, 242] on div at bounding box center [392, 213] width 785 height 427
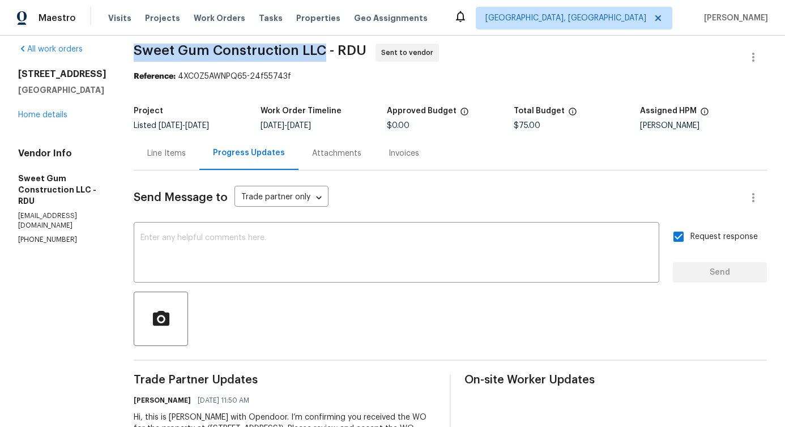
drag, startPoint x: 156, startPoint y: 48, endPoint x: 351, endPoint y: 50, distance: 195.3
click at [351, 50] on div "All work orders 104 Mossbark Ln Chapel Hill, NC 27514 Home details Vendor Info …" at bounding box center [392, 262] width 785 height 474
copy span "Sweet Gum Construction LLC"
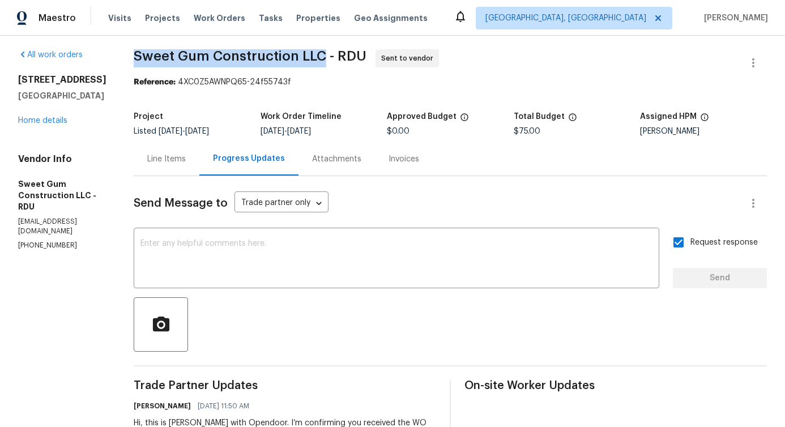
scroll to position [0, 0]
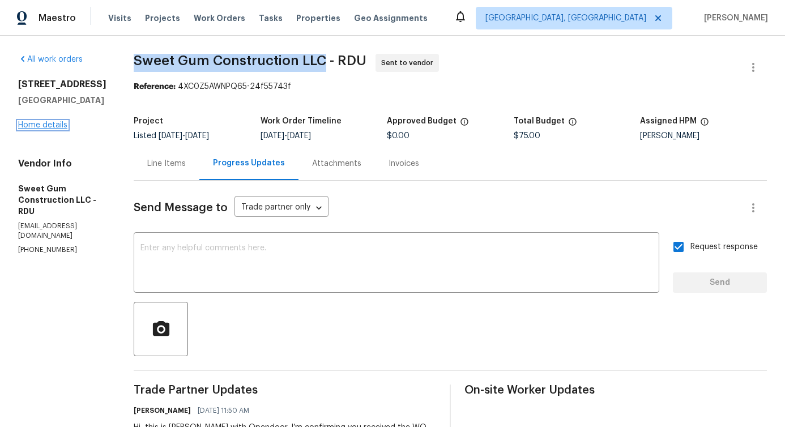
click at [29, 126] on link "Home details" at bounding box center [42, 125] width 49 height 8
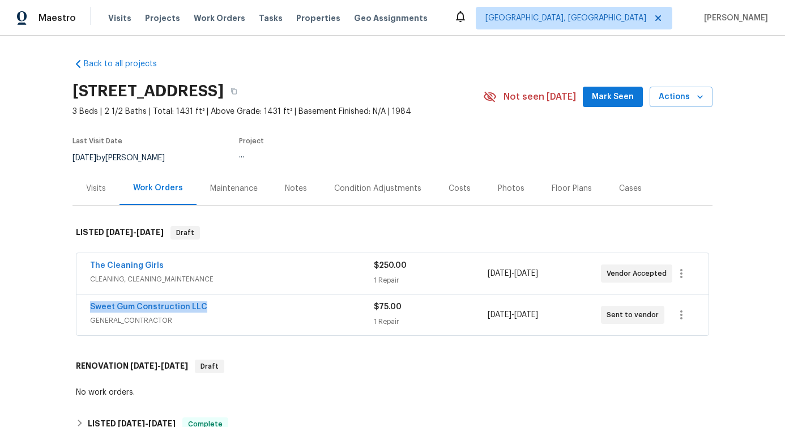
drag, startPoint x: 215, startPoint y: 306, endPoint x: 0, endPoint y: 310, distance: 214.6
click at [0, 310] on div "Back to all projects 104 Mossbark Ln, Chapel Hill, NC 27514 3 Beds | 2 1/2 Bath…" at bounding box center [392, 231] width 785 height 391
copy link "Sweet Gum Construction LLC"
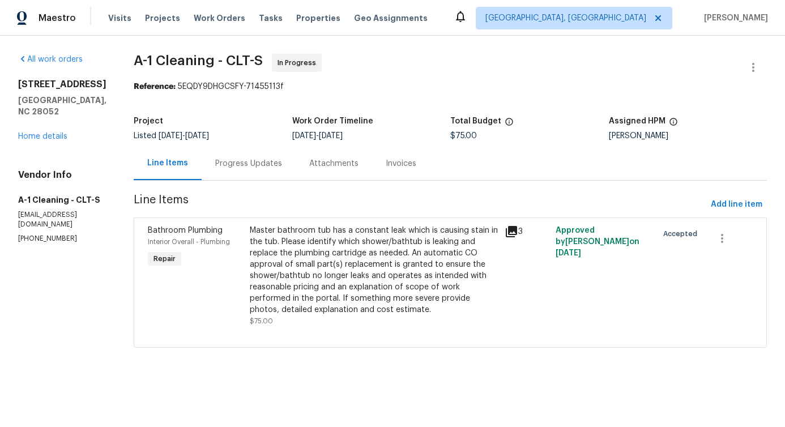
click at [230, 173] on div "Progress Updates" at bounding box center [249, 163] width 94 height 33
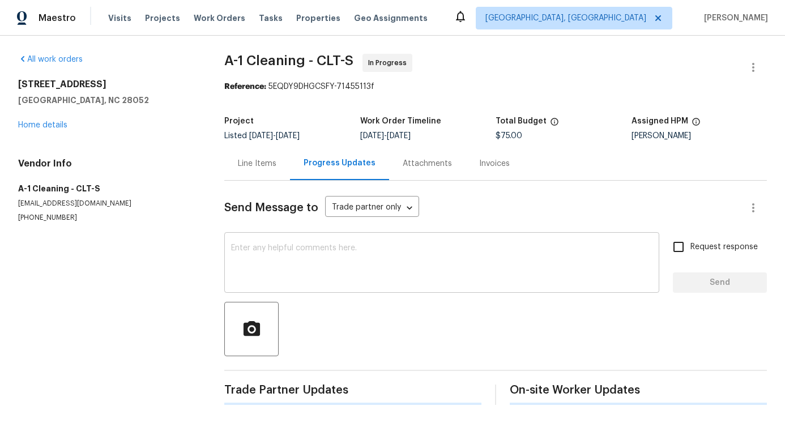
click at [247, 256] on textarea at bounding box center [441, 264] width 421 height 40
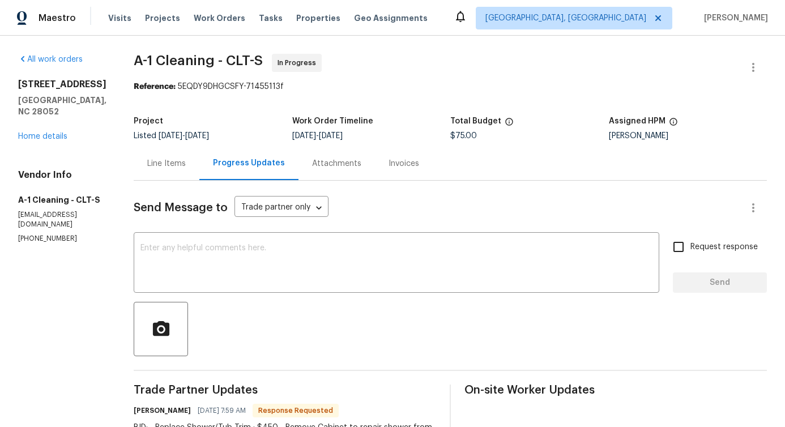
click at [173, 170] on div "Line Items" at bounding box center [167, 163] width 66 height 33
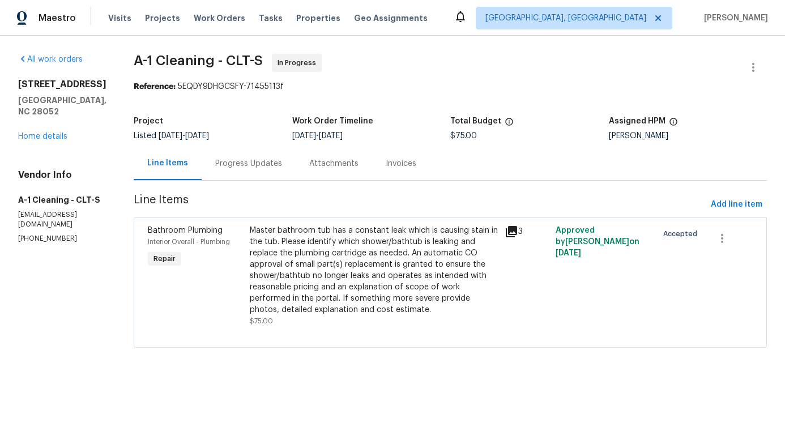
click at [324, 271] on div "Master bathroom tub has a constant leak which is causing stain in the tub. Plea…" at bounding box center [374, 270] width 248 height 91
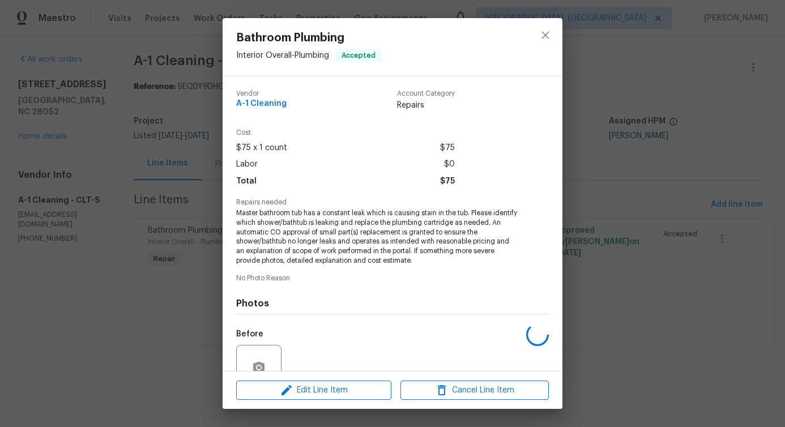
scroll to position [104, 0]
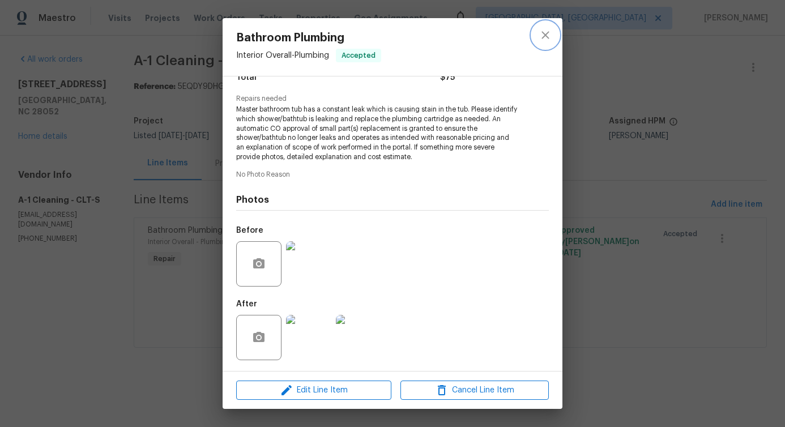
click at [547, 27] on button "close" at bounding box center [545, 35] width 27 height 27
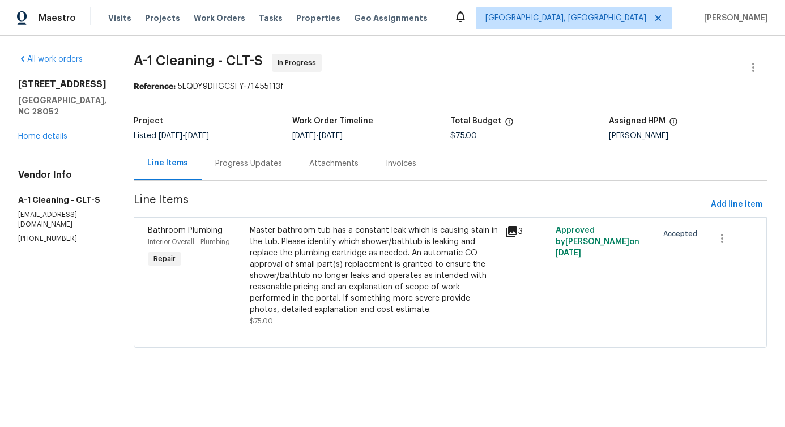
click at [243, 175] on div "Progress Updates" at bounding box center [249, 163] width 94 height 33
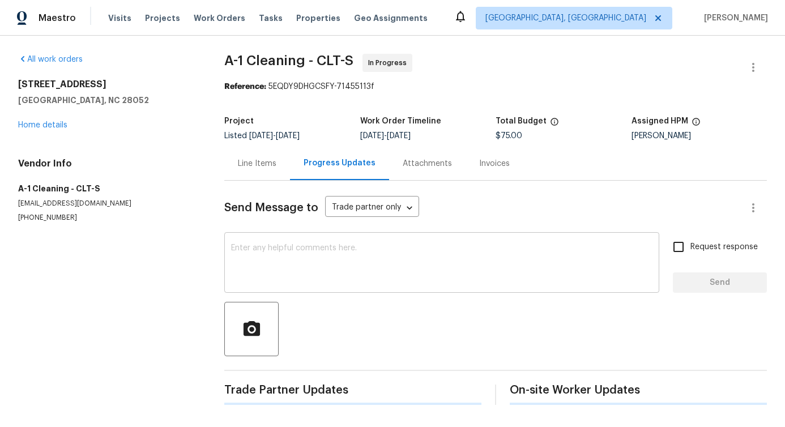
click at [261, 257] on textarea at bounding box center [441, 264] width 421 height 40
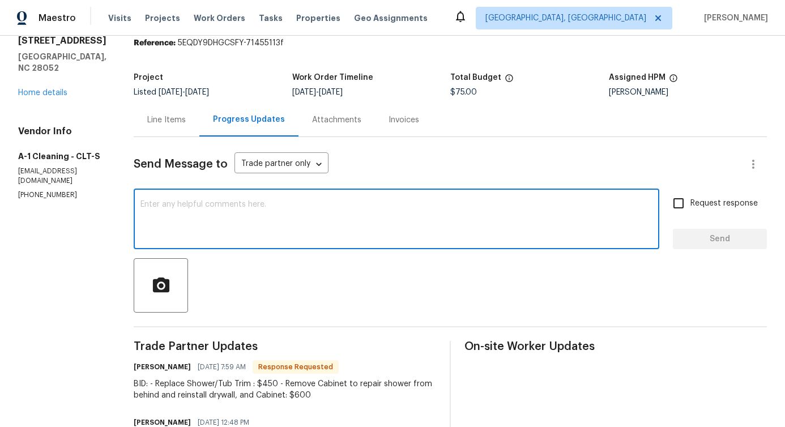
scroll to position [43, 0]
click at [259, 244] on div "x ​" at bounding box center [396, 221] width 525 height 58
type textarea "We will review this and get back to you!"
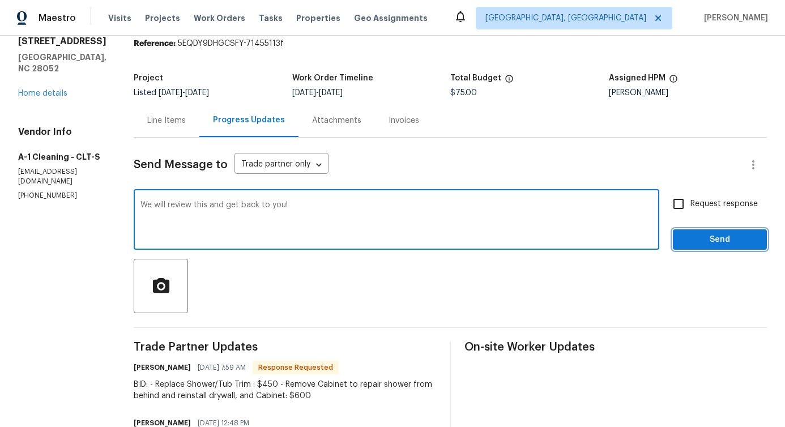
click at [683, 240] on span "Send" at bounding box center [720, 240] width 76 height 14
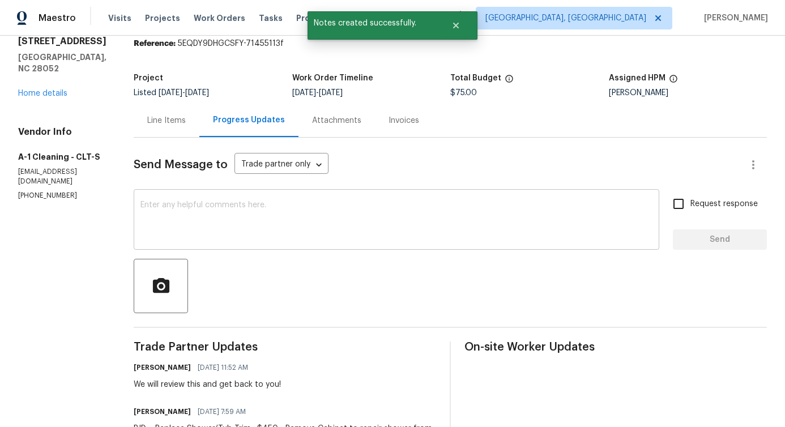
click at [289, 232] on textarea at bounding box center [396, 221] width 512 height 40
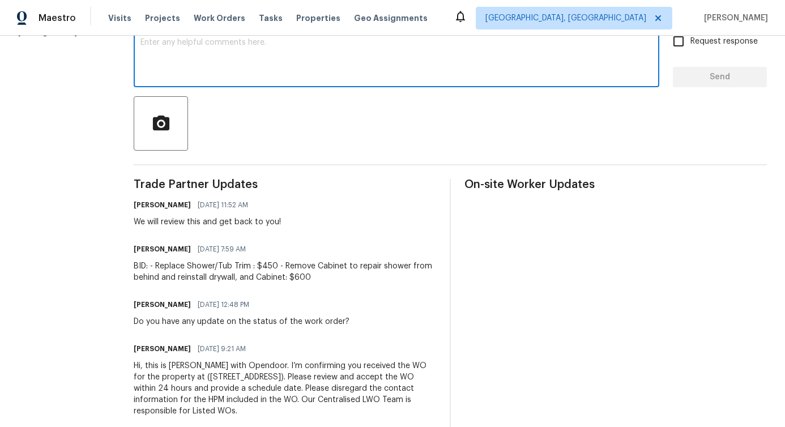
scroll to position [0, 0]
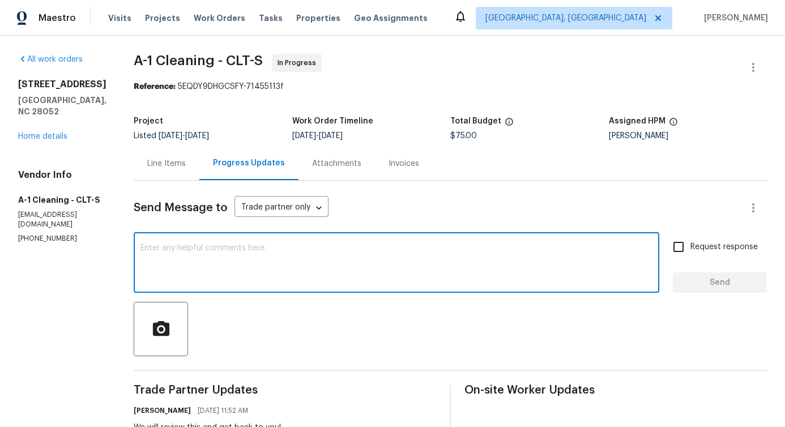
click at [145, 170] on div "Line Items" at bounding box center [167, 163] width 66 height 33
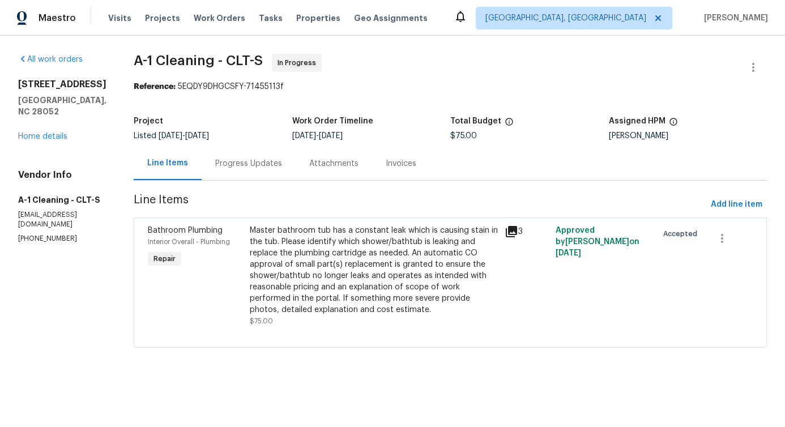
click at [352, 247] on div "Master bathroom tub has a constant leak which is causing stain in the tub. Plea…" at bounding box center [374, 270] width 248 height 91
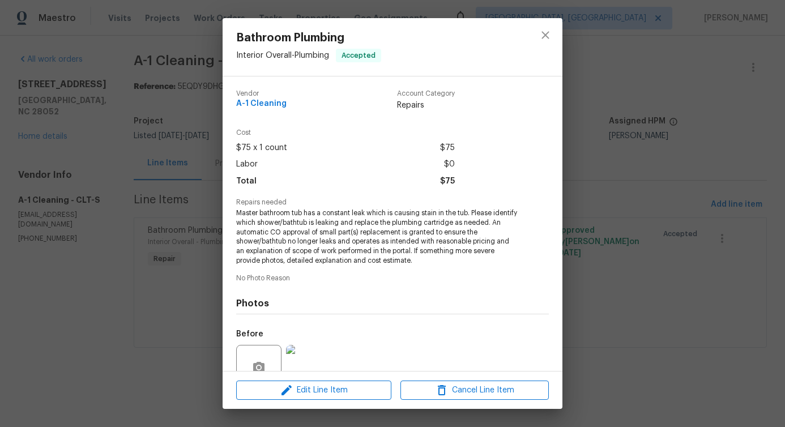
scroll to position [104, 0]
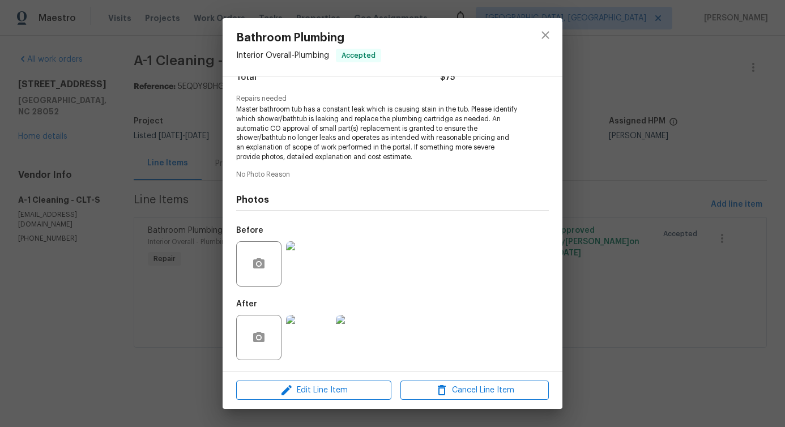
click at [298, 257] on img at bounding box center [308, 263] width 45 height 45
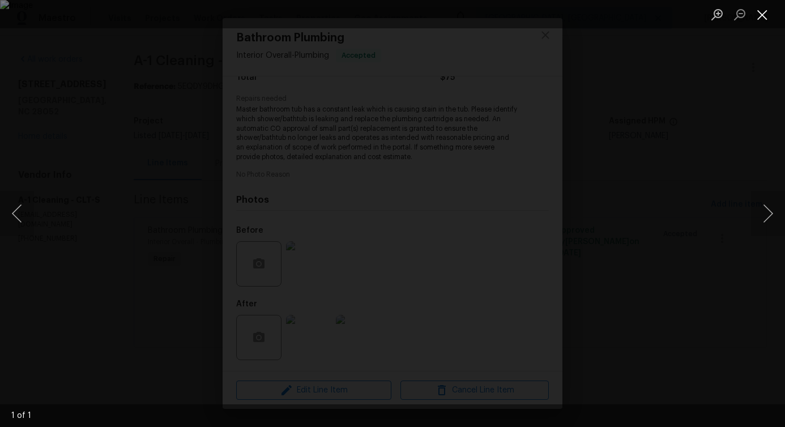
click at [755, 14] on button "Close lightbox" at bounding box center [762, 15] width 23 height 20
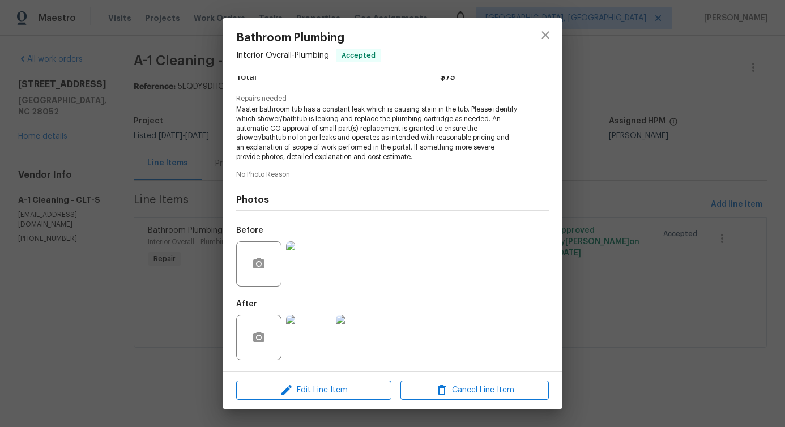
click at [308, 349] on img at bounding box center [308, 337] width 45 height 45
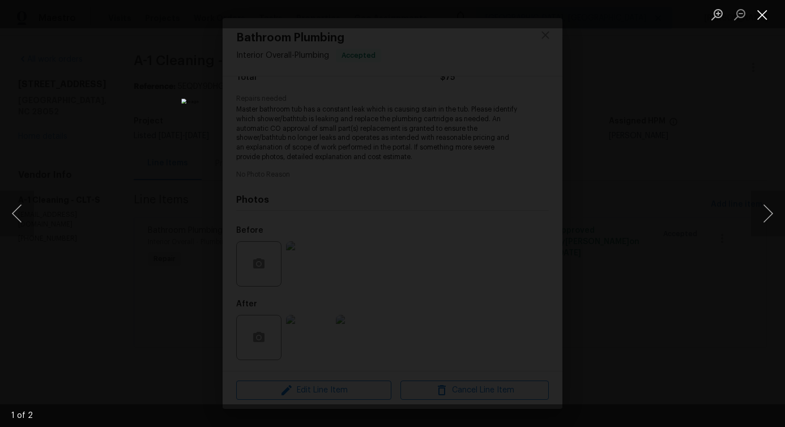
click at [757, 18] on button "Close lightbox" at bounding box center [762, 15] width 23 height 20
click at [755, 19] on button "Close lightbox" at bounding box center [762, 15] width 23 height 20
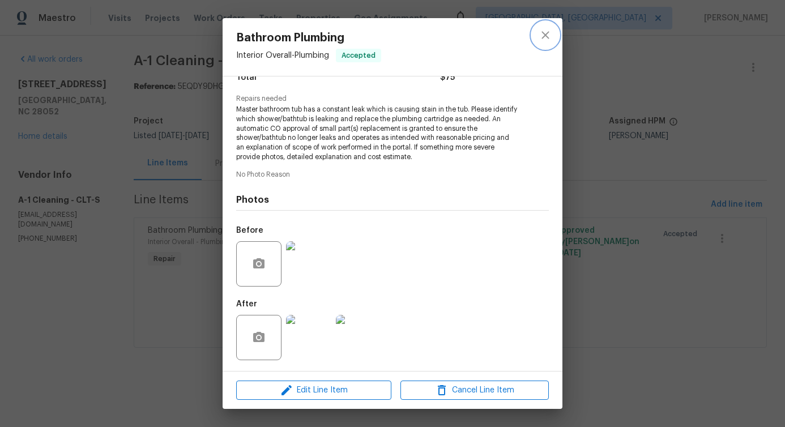
click at [547, 30] on icon "close" at bounding box center [545, 35] width 14 height 14
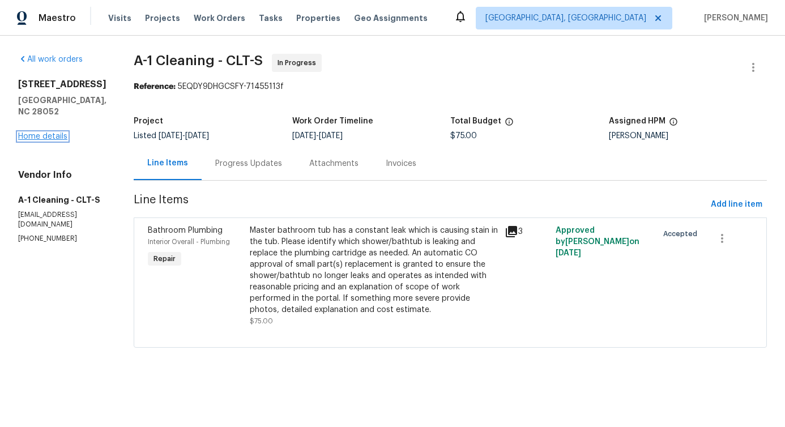
click at [55, 140] on link "Home details" at bounding box center [42, 136] width 49 height 8
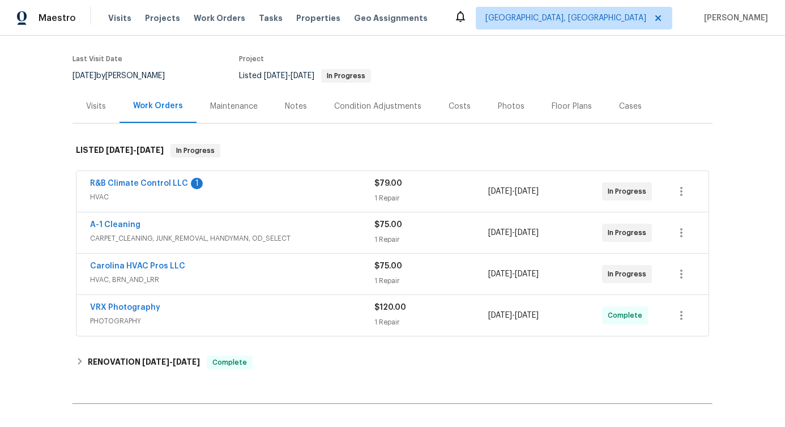
scroll to position [93, 0]
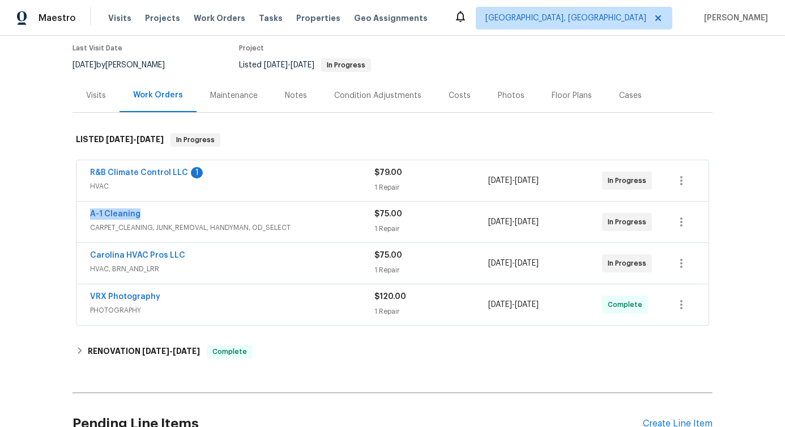
drag, startPoint x: 79, startPoint y: 214, endPoint x: 208, endPoint y: 212, distance: 129.1
click at [208, 212] on div "A-1 Cleaning CARPET_CLEANING, JUNK_REMOVAL, HANDYMAN, OD_SELECT $75.00 1 Repair…" at bounding box center [392, 222] width 632 height 41
copy link "A-1 Cleaning"
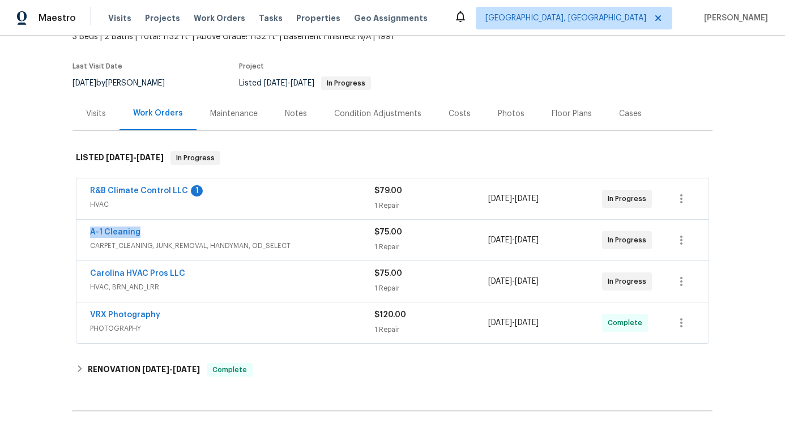
scroll to position [71, 0]
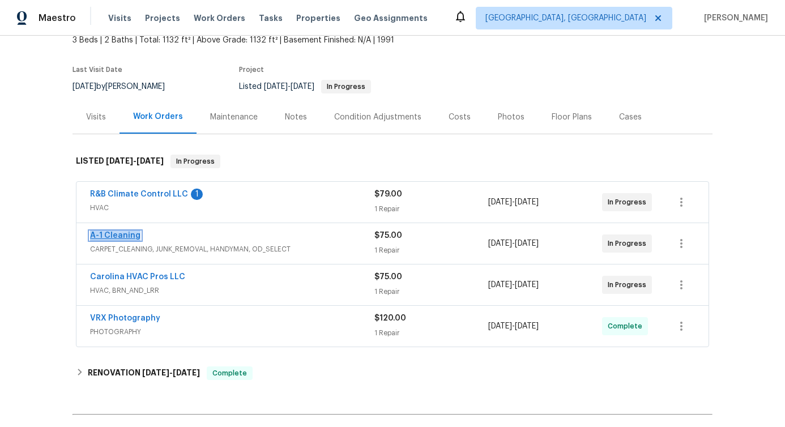
click at [112, 238] on link "A-1 Cleaning" at bounding box center [115, 236] width 50 height 8
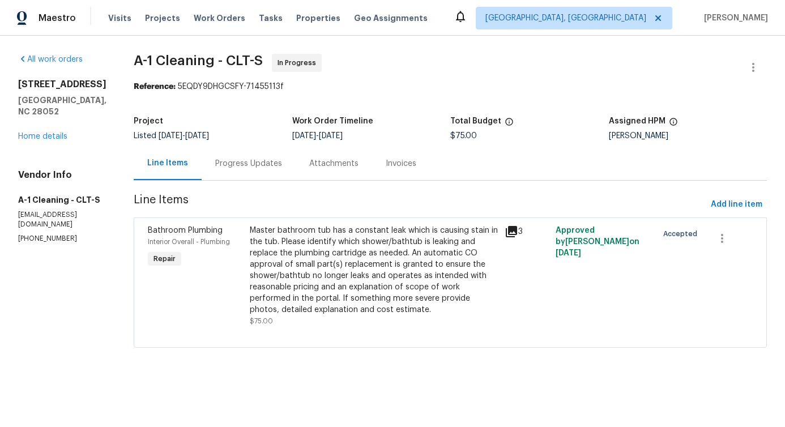
click at [310, 273] on div "Master bathroom tub has a constant leak which is causing stain in the tub. Plea…" at bounding box center [374, 270] width 248 height 91
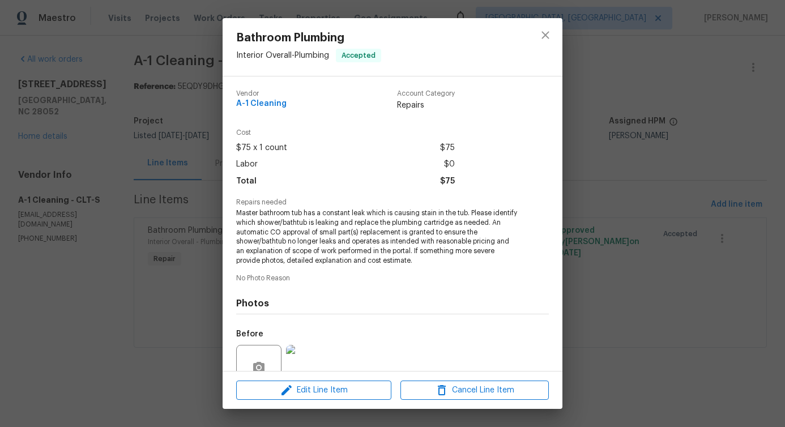
click at [322, 227] on span "Master bathroom tub has a constant leak which is causing stain in the tub. Plea…" at bounding box center [376, 236] width 281 height 57
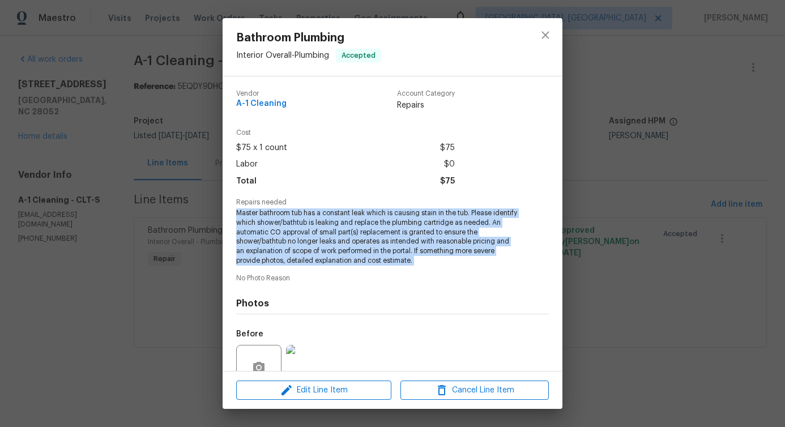
copy span "Master bathroom tub has a constant leak which is causing stain in the tub. Plea…"
click at [549, 27] on button "close" at bounding box center [545, 35] width 27 height 27
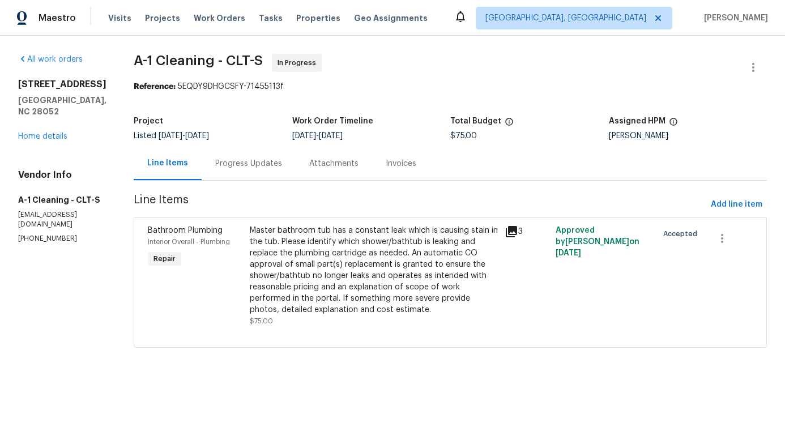
click at [245, 165] on div "Progress Updates" at bounding box center [248, 163] width 67 height 11
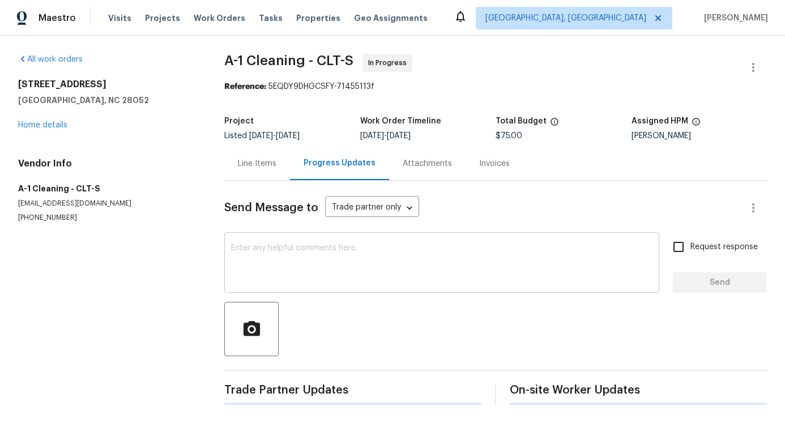
click at [251, 235] on div "x ​" at bounding box center [441, 264] width 435 height 58
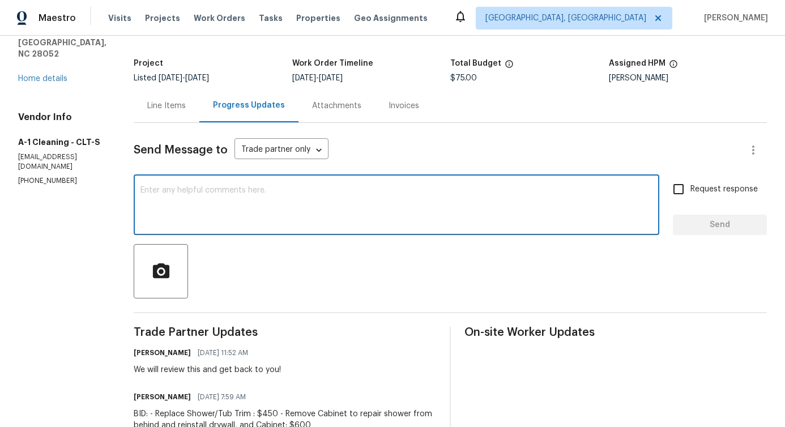
scroll to position [214, 0]
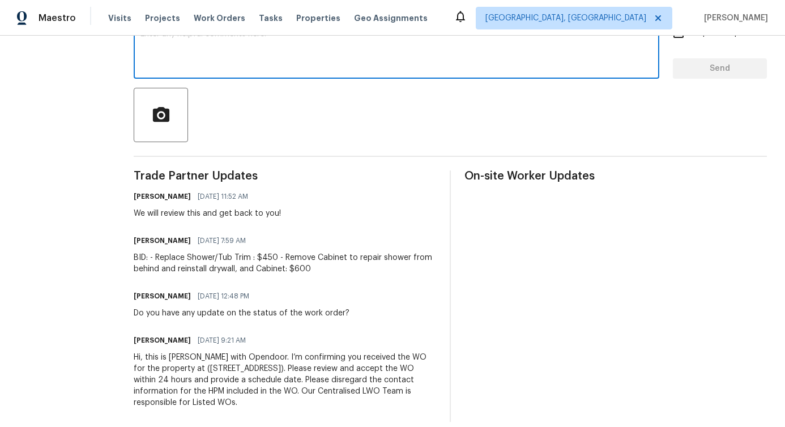
click at [190, 263] on div "BID: - Replace Shower/Tub Trim : $450 - Remove Cabinet to repair shower from be…" at bounding box center [285, 263] width 302 height 23
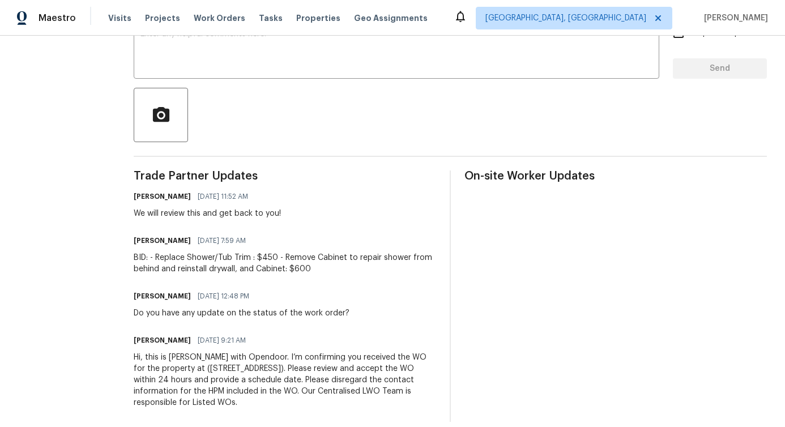
click at [190, 263] on div "BID: - Replace Shower/Tub Trim : $450 - Remove Cabinet to repair shower from be…" at bounding box center [285, 263] width 302 height 23
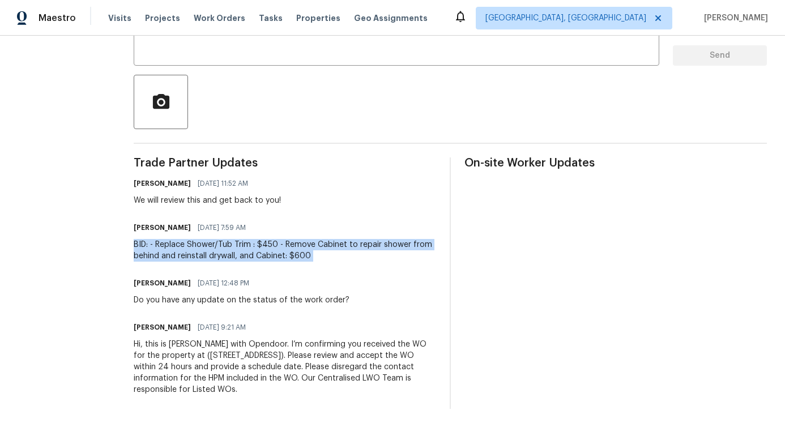
scroll to position [31, 0]
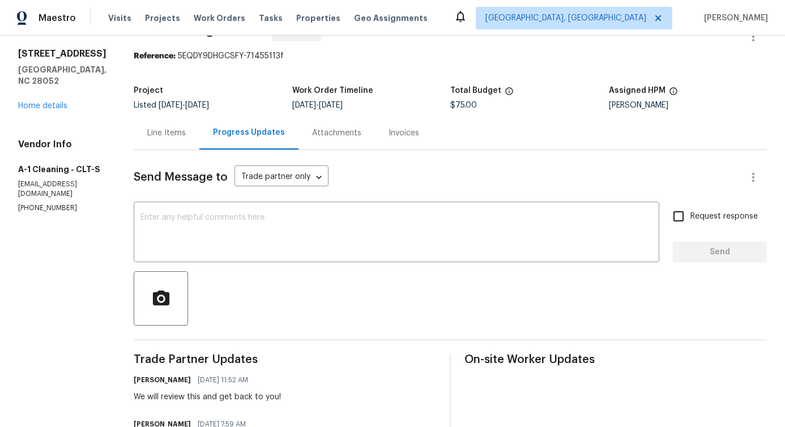
drag, startPoint x: 439, startPoint y: 104, endPoint x: 476, endPoint y: 104, distance: 37.4
click at [476, 104] on div "Project Listed 8/12/2025 - 8/20/2025 Work Order Timeline 8/18/2025 - 8/20/2025 …" at bounding box center [450, 98] width 633 height 36
click at [450, 105] on span "$75.00" at bounding box center [463, 105] width 27 height 8
drag, startPoint x: 443, startPoint y: 104, endPoint x: 469, endPoint y: 104, distance: 26.6
click at [469, 104] on div "$75.00" at bounding box center [529, 105] width 159 height 8
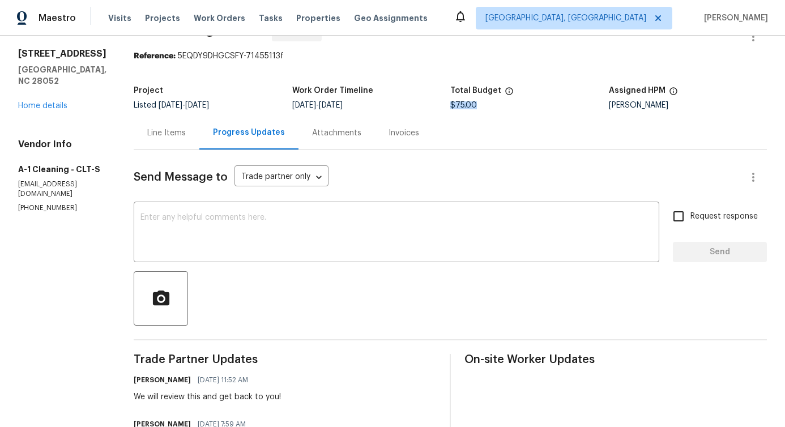
copy span "$75.00"
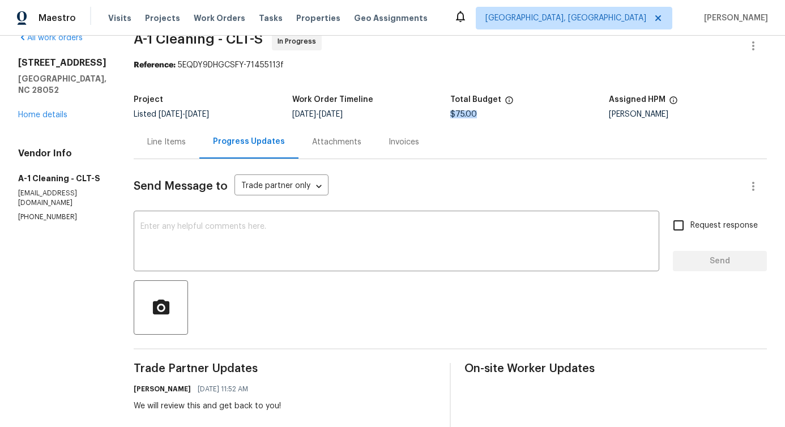
scroll to position [0, 0]
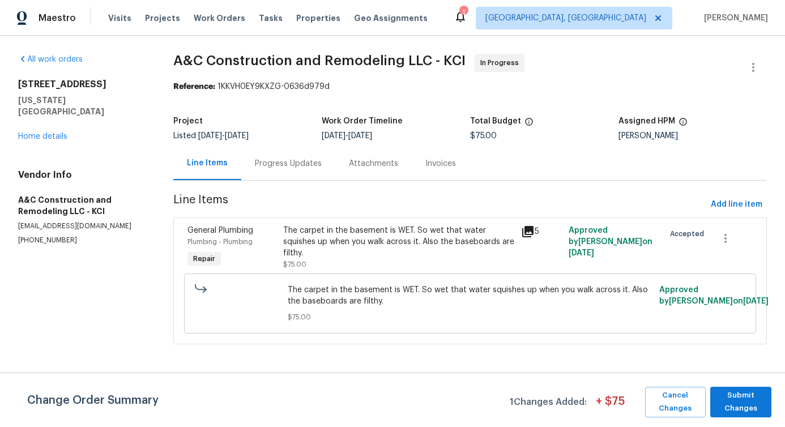
click at [275, 169] on div "Progress Updates" at bounding box center [288, 163] width 67 height 11
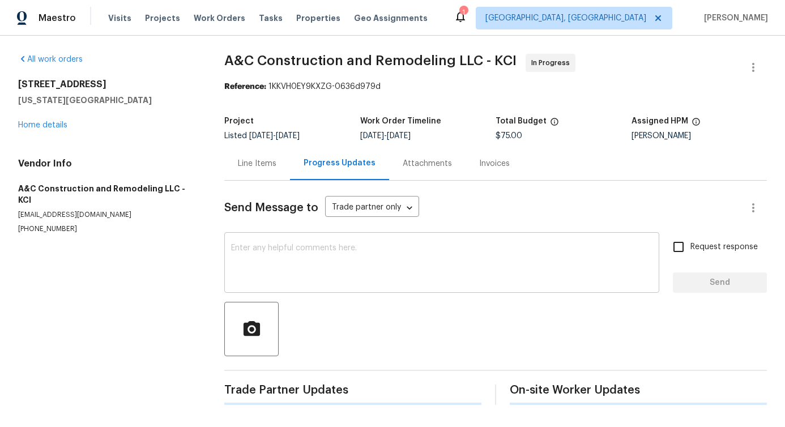
click at [309, 245] on textarea at bounding box center [441, 264] width 421 height 40
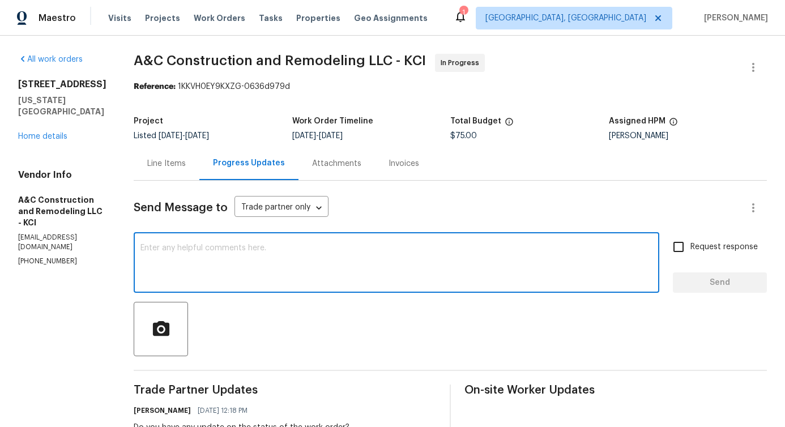
click at [183, 160] on div "Line Items" at bounding box center [166, 163] width 38 height 11
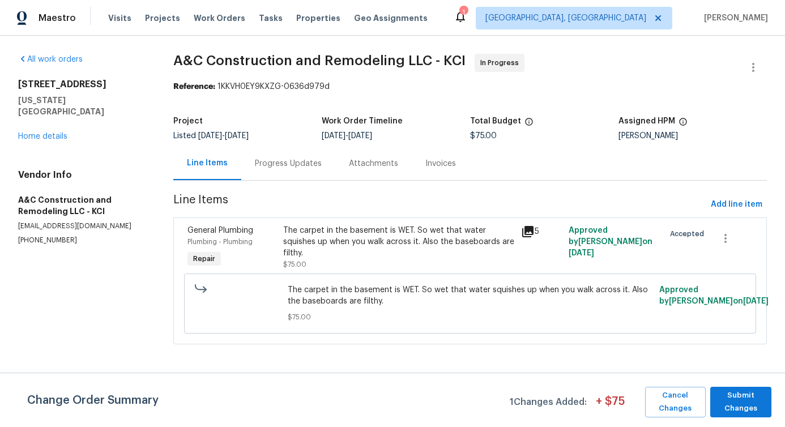
click at [386, 246] on div "The carpet in the basement is WET. So wet that water squishes up when you walk …" at bounding box center [399, 242] width 232 height 34
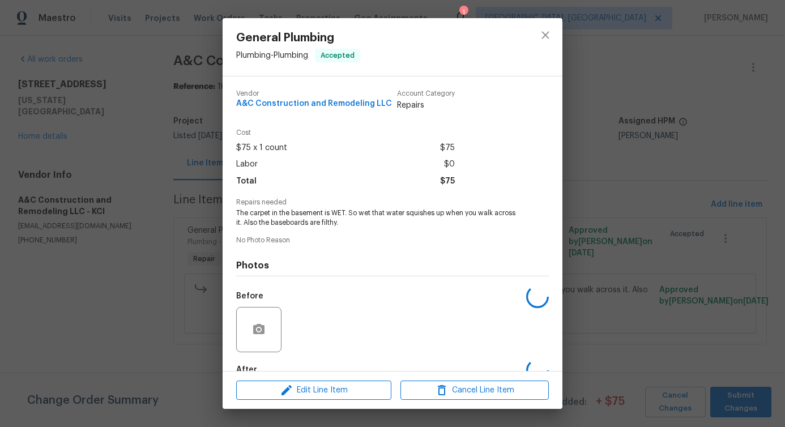
scroll to position [66, 0]
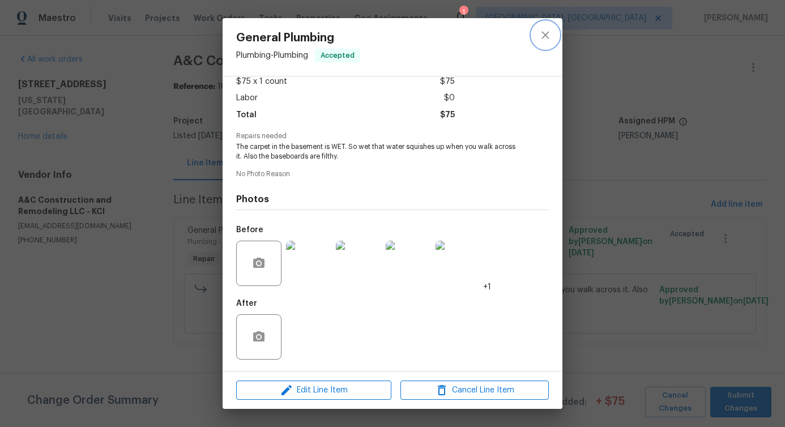
click at [546, 29] on icon "close" at bounding box center [545, 35] width 14 height 14
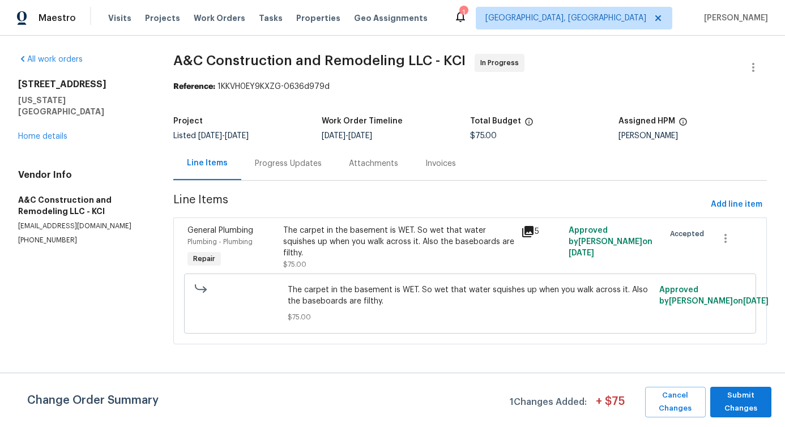
click at [280, 170] on div "Progress Updates" at bounding box center [288, 163] width 94 height 33
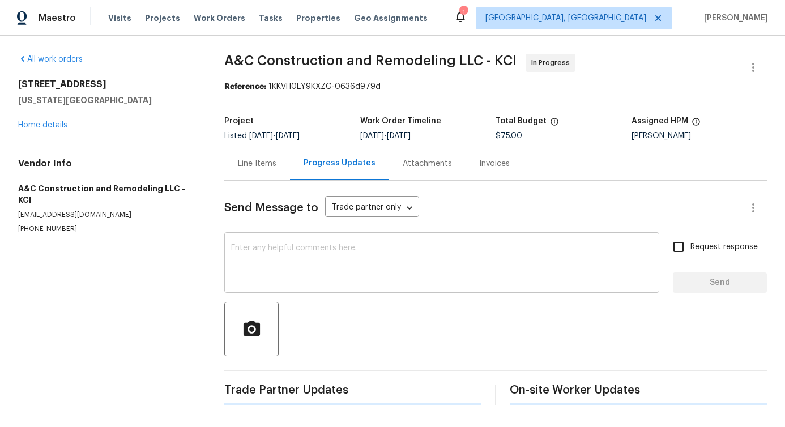
click at [306, 245] on textarea at bounding box center [441, 264] width 421 height 40
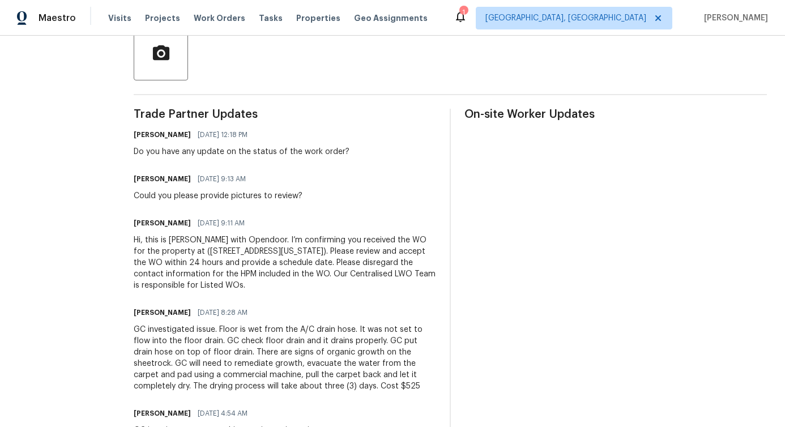
scroll to position [279, 0]
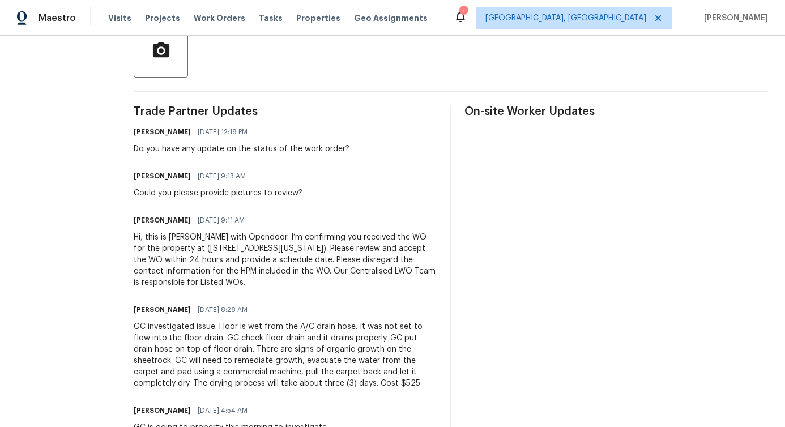
drag, startPoint x: 153, startPoint y: 239, endPoint x: 307, endPoint y: 282, distance: 160.3
click at [307, 282] on div "All work orders 8226 NW 82nd Ct Kansas City, MO 64152 Home details Vendor Info …" at bounding box center [392, 111] width 785 height 708
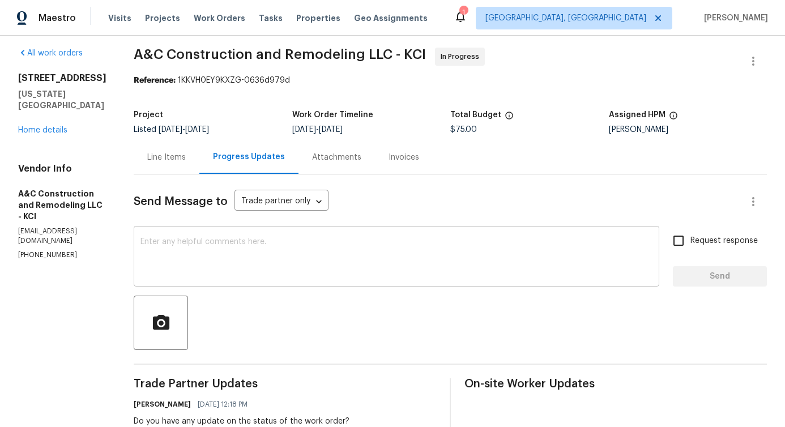
scroll to position [0, 0]
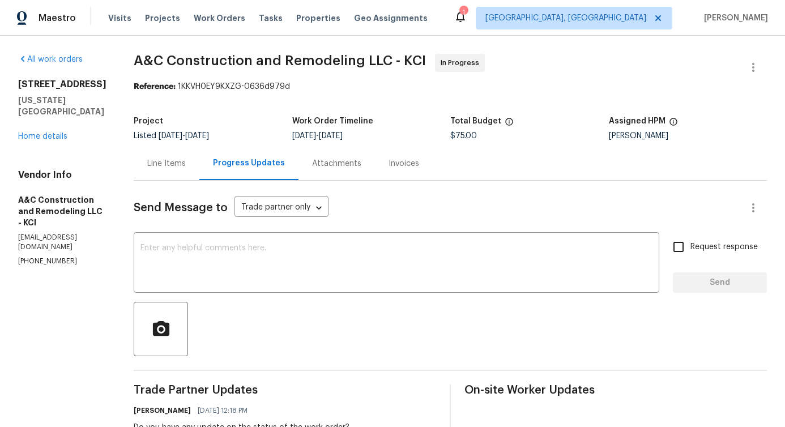
click at [198, 175] on div "Line Items" at bounding box center [167, 163] width 66 height 33
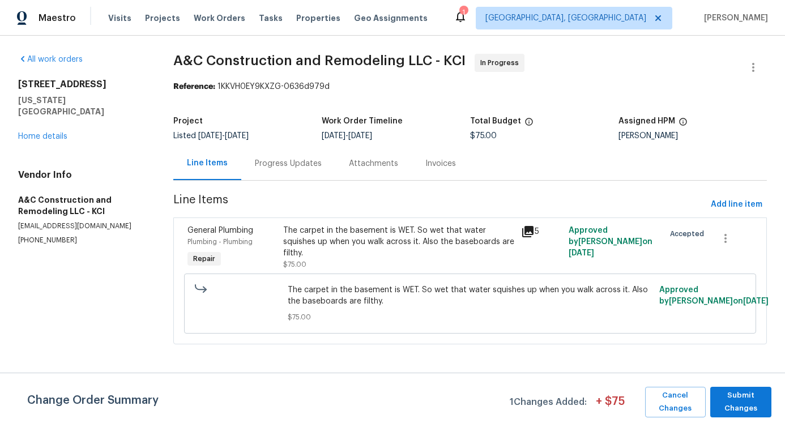
click at [311, 161] on div "Progress Updates" at bounding box center [288, 163] width 67 height 11
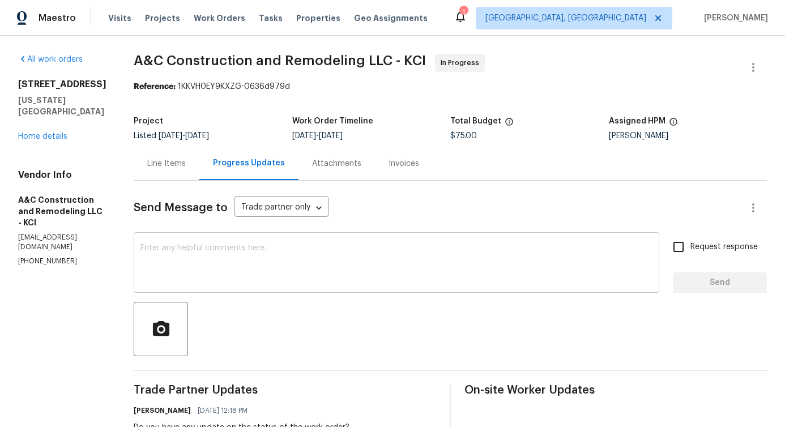
click at [307, 265] on textarea at bounding box center [396, 264] width 512 height 40
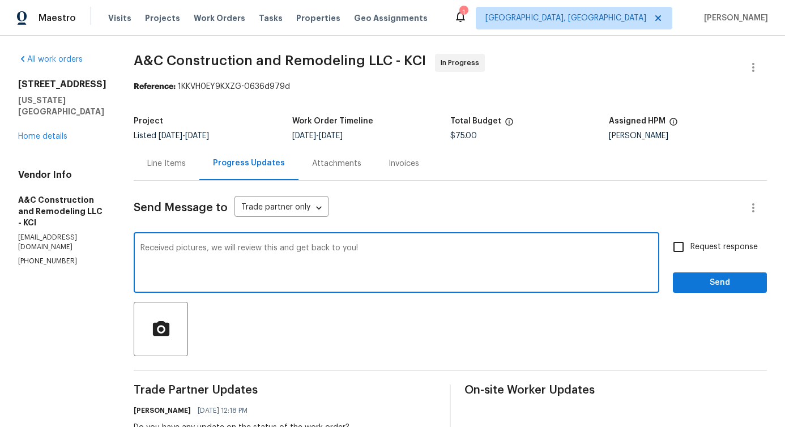
click at [426, 279] on textarea "Received pictures, we will review this and get back to you!" at bounding box center [396, 264] width 512 height 40
click at [444, 255] on textarea "Received pictures, we will review this and get back to you!" at bounding box center [396, 264] width 512 height 40
type textarea "Received pictures, we will review this and get back to you!"
click at [666, 243] on input "Request response" at bounding box center [678, 247] width 24 height 24
checkbox input "true"
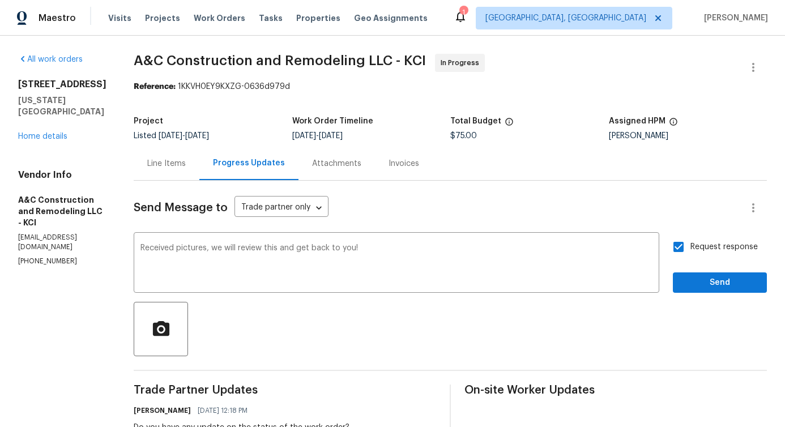
click at [722, 276] on span "Send" at bounding box center [720, 283] width 76 height 14
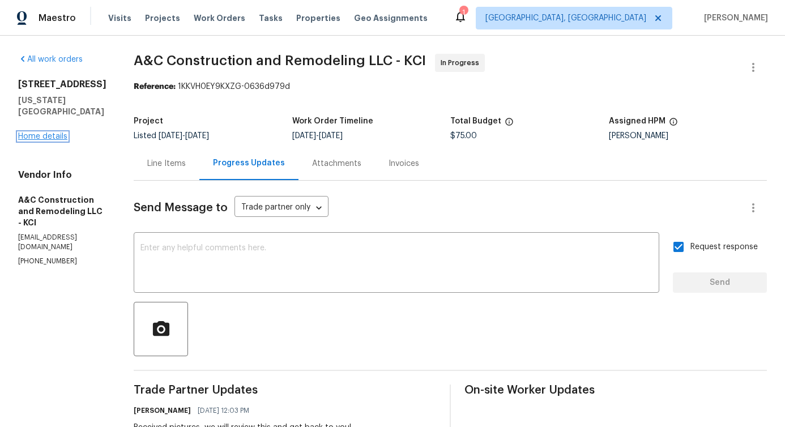
click at [35, 132] on link "Home details" at bounding box center [42, 136] width 49 height 8
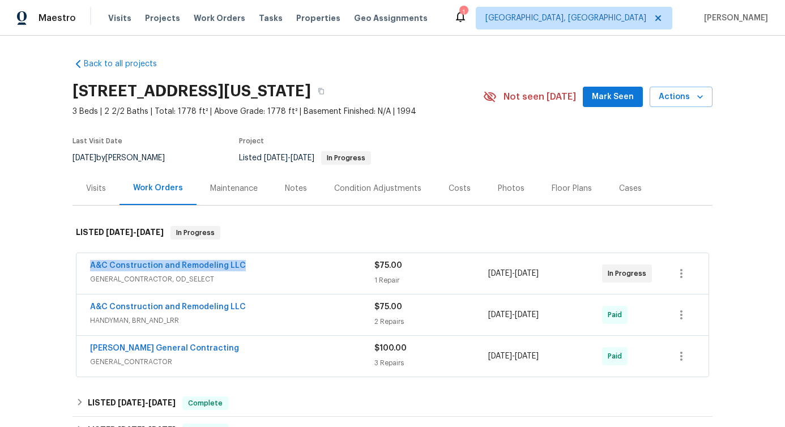
drag, startPoint x: 82, startPoint y: 267, endPoint x: 256, endPoint y: 264, distance: 174.4
click at [256, 264] on div "A&C Construction and Remodeling LLC GENERAL_CONTRACTOR, OD_SELECT $75.00 1 Repa…" at bounding box center [392, 273] width 632 height 41
copy link "A&C Construction and Remodeling LLC"
click at [159, 265] on link "A&C Construction and Remodeling LLC" at bounding box center [168, 266] width 156 height 8
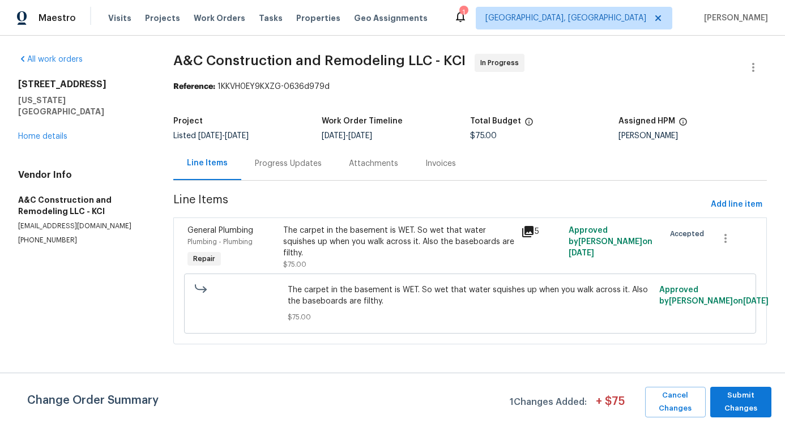
click at [347, 255] on div "The carpet in the basement is WET. So wet that water squishes up when you walk …" at bounding box center [399, 242] width 232 height 34
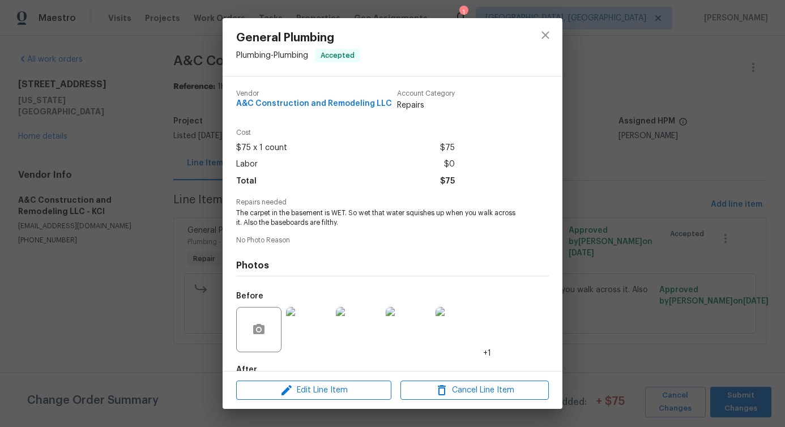
scroll to position [66, 0]
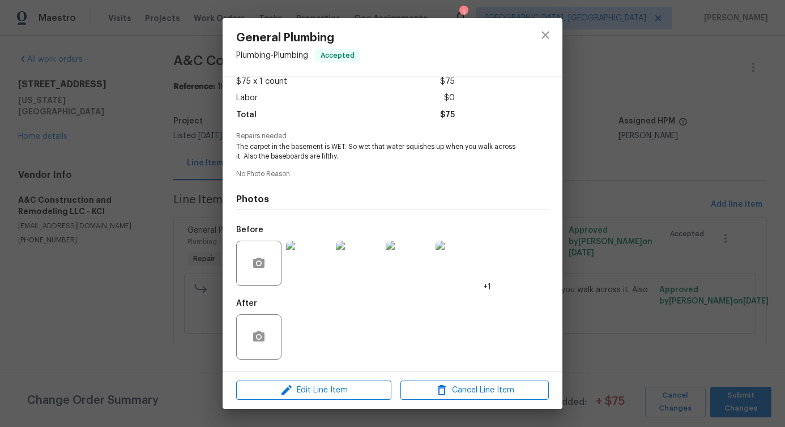
click at [303, 265] on img at bounding box center [308, 263] width 45 height 45
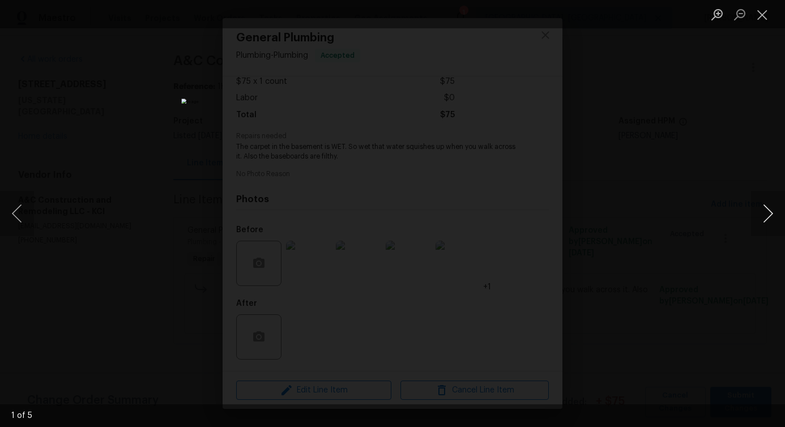
click at [771, 220] on button "Next image" at bounding box center [768, 213] width 34 height 45
click at [769, 213] on button "Next image" at bounding box center [768, 213] width 34 height 45
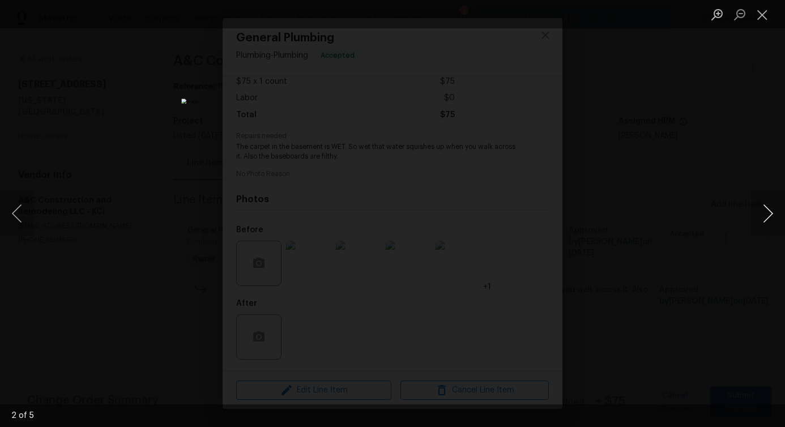
click at [769, 213] on button "Next image" at bounding box center [768, 213] width 34 height 45
click at [770, 216] on button "Next image" at bounding box center [768, 213] width 34 height 45
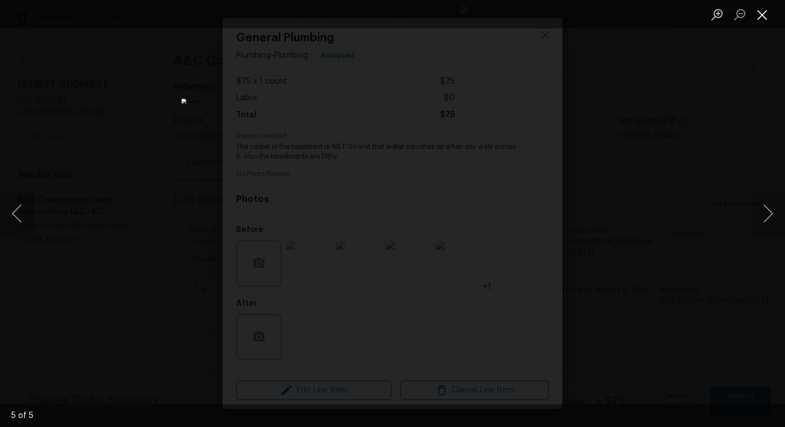
click at [757, 14] on button "Close lightbox" at bounding box center [762, 15] width 23 height 20
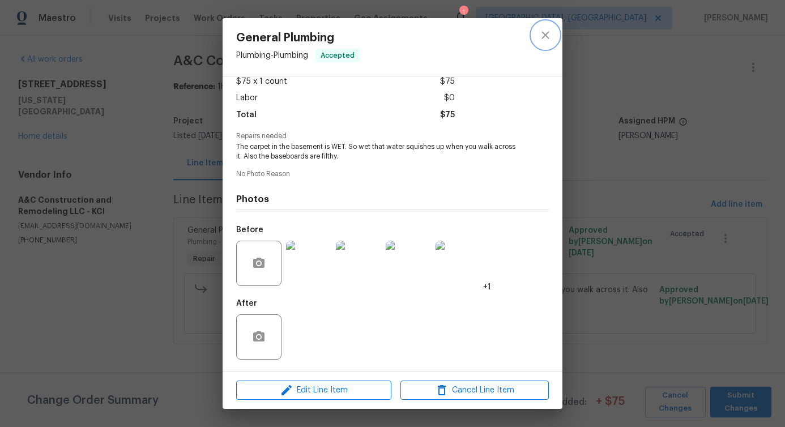
click at [546, 41] on icon "close" at bounding box center [545, 35] width 14 height 14
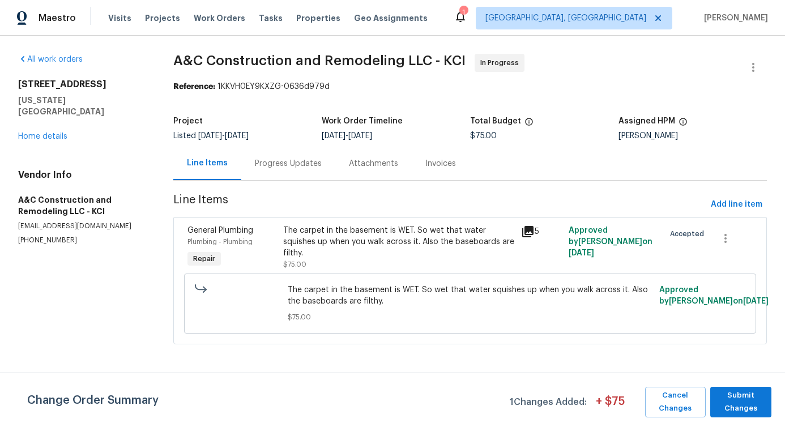
click at [296, 173] on div "Progress Updates" at bounding box center [288, 163] width 94 height 33
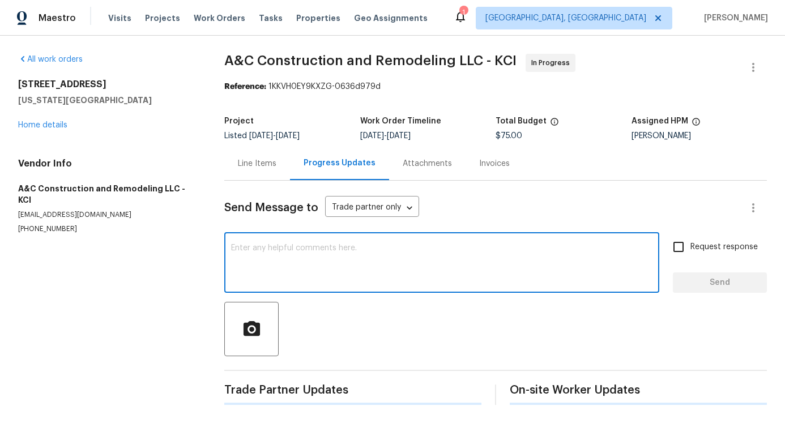
click at [358, 259] on textarea at bounding box center [441, 264] width 421 height 40
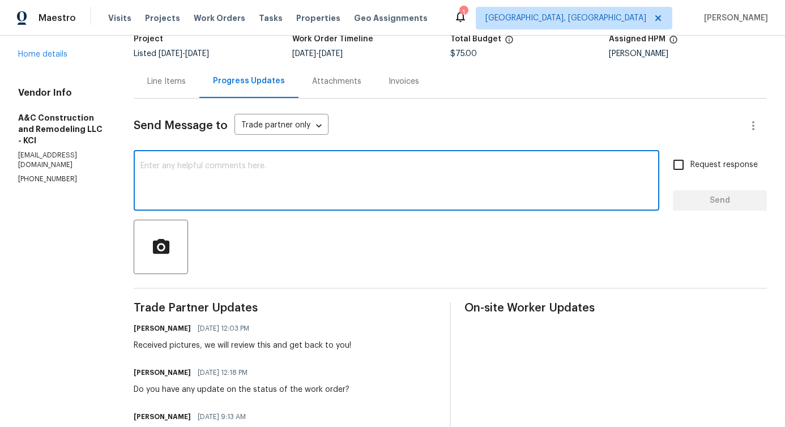
scroll to position [323, 0]
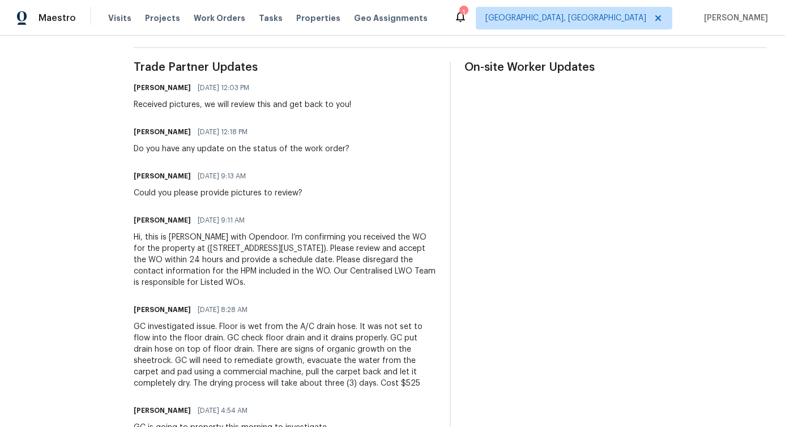
click at [314, 373] on div "GC investigated issue. Floor is wet from the A/C drain hose. It was not set to …" at bounding box center [285, 355] width 302 height 68
click at [314, 355] on div "GC investigated issue. Floor is wet from the A/C drain hose. It was not set to …" at bounding box center [285, 355] width 302 height 68
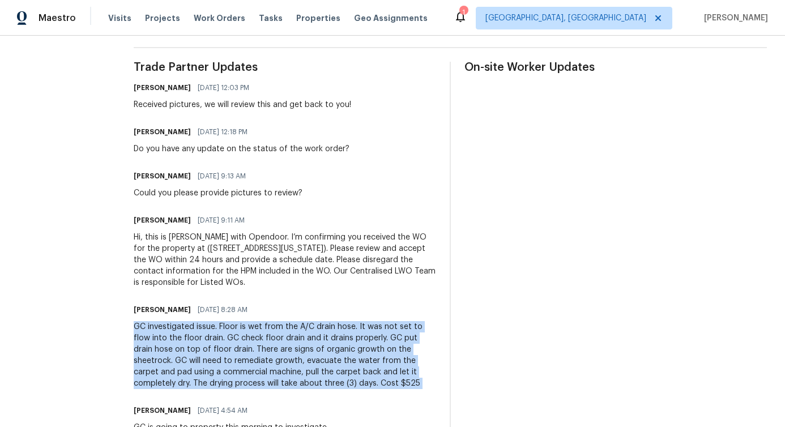
click at [314, 355] on div "GC investigated issue. Floor is wet from the A/C drain hose. It was not set to …" at bounding box center [285, 355] width 302 height 68
copy div "GC investigated issue. Floor is wet from the A/C drain hose. It was not set to …"
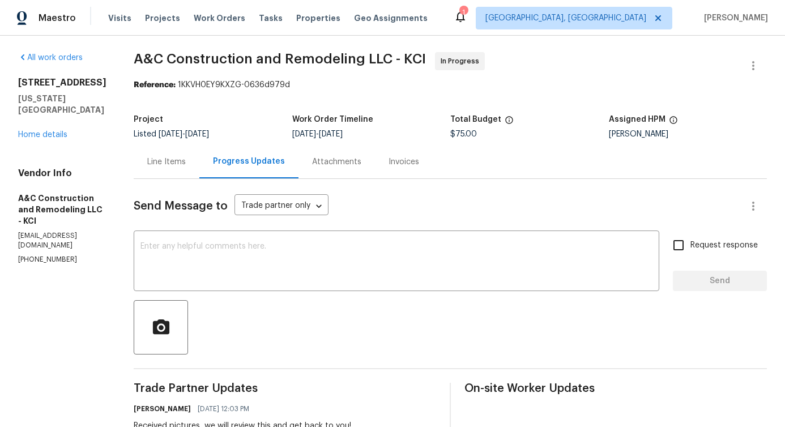
click at [185, 159] on div "Line Items" at bounding box center [166, 161] width 38 height 11
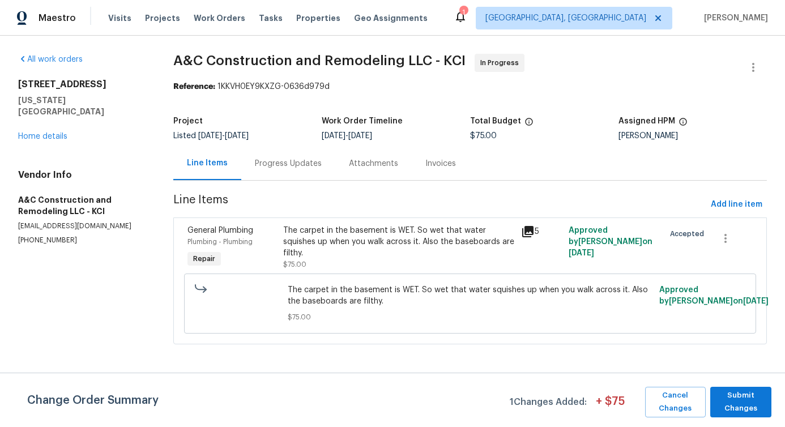
click at [371, 293] on span "The carpet in the basement is WET. So wet that water squishes up when you walk …" at bounding box center [470, 295] width 365 height 23
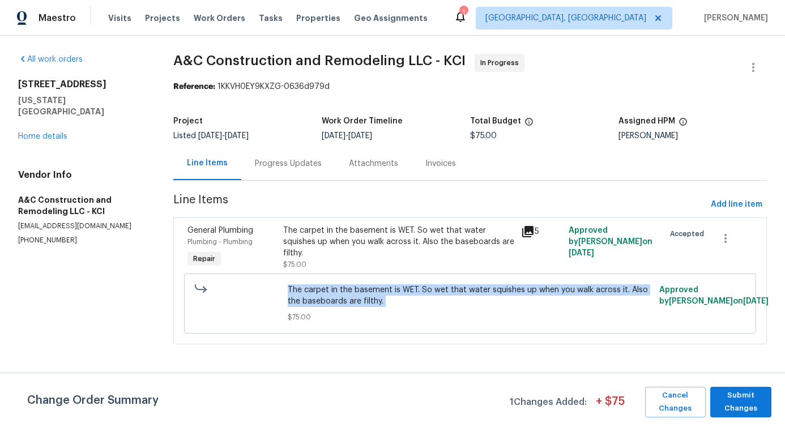
copy span "The carpet in the basement is WET. So wet that water squishes up when you walk …"
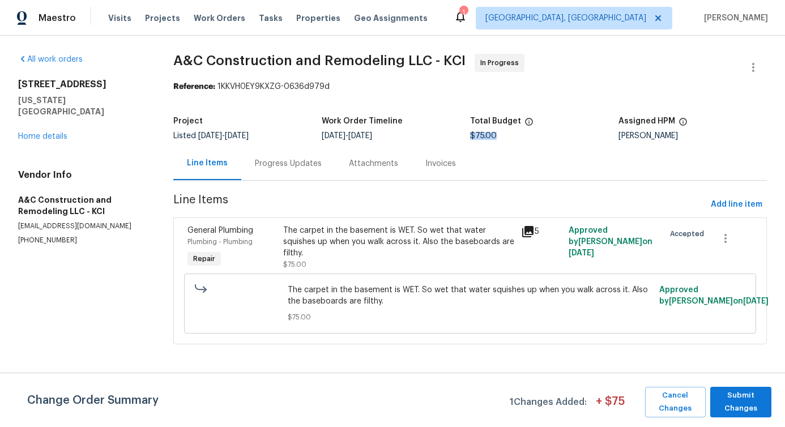
drag, startPoint x: 466, startPoint y: 135, endPoint x: 512, endPoint y: 135, distance: 45.3
click at [512, 135] on div "$75.00" at bounding box center [544, 136] width 148 height 8
copy span "$75.00"
click at [289, 160] on div "Progress Updates" at bounding box center [288, 163] width 67 height 11
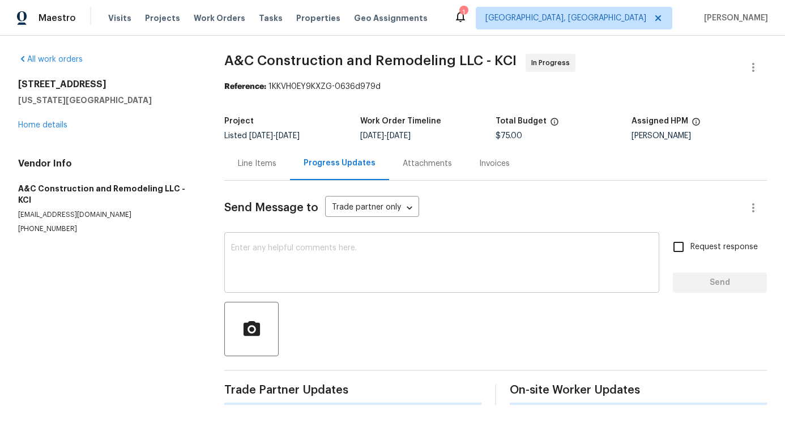
click at [305, 239] on div "x ​" at bounding box center [441, 264] width 435 height 58
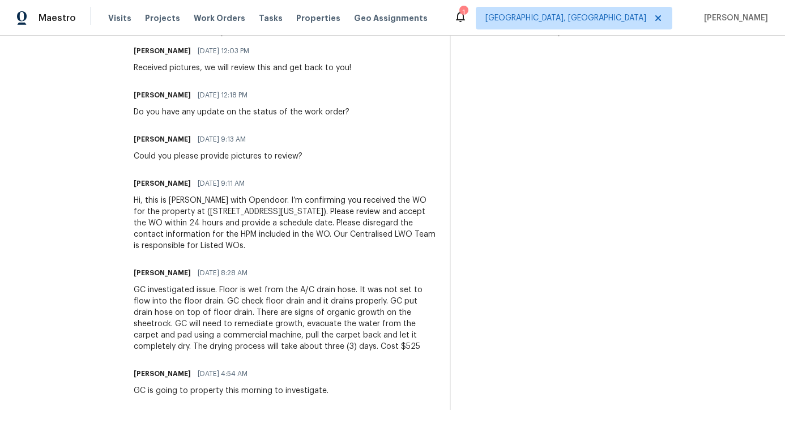
scroll to position [363, 0]
drag, startPoint x: 416, startPoint y: 344, endPoint x: 442, endPoint y: 344, distance: 26.6
click at [442, 344] on div "Trade Partner Updates Pavithra Sekar 08/20/2025 12:03 PM Received pictures, we …" at bounding box center [450, 216] width 633 height 385
copy div "$525"
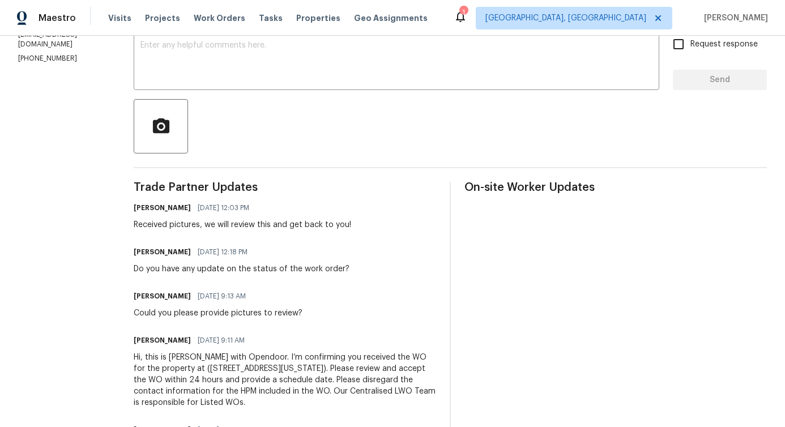
scroll to position [0, 0]
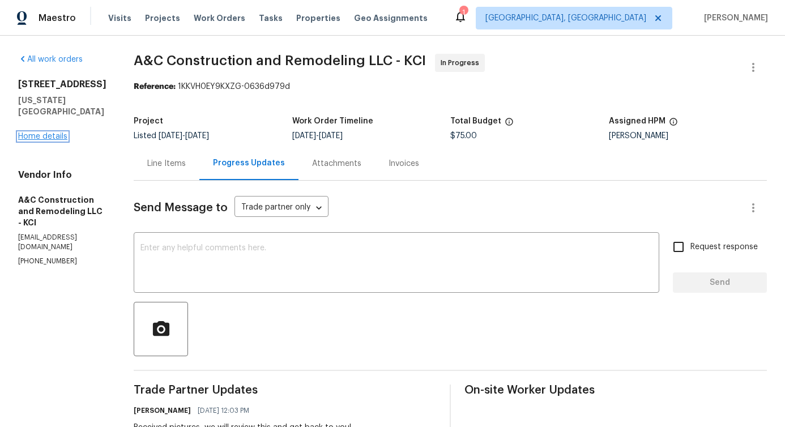
click at [31, 132] on link "Home details" at bounding box center [42, 136] width 49 height 8
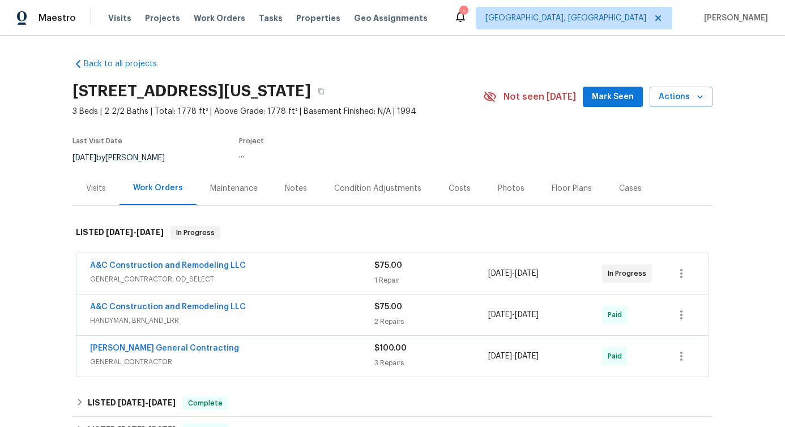
scroll to position [41, 0]
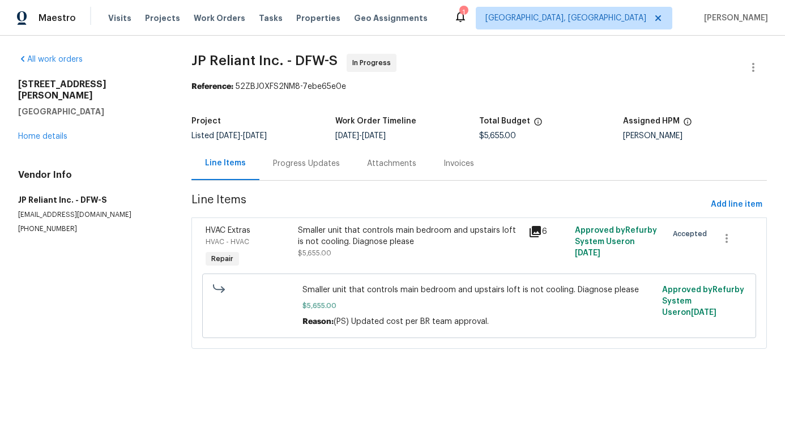
click at [290, 173] on div "Progress Updates" at bounding box center [306, 163] width 94 height 33
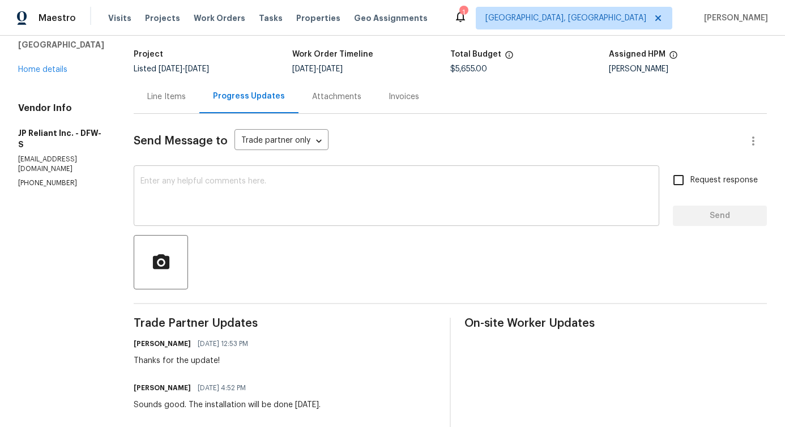
scroll to position [200, 0]
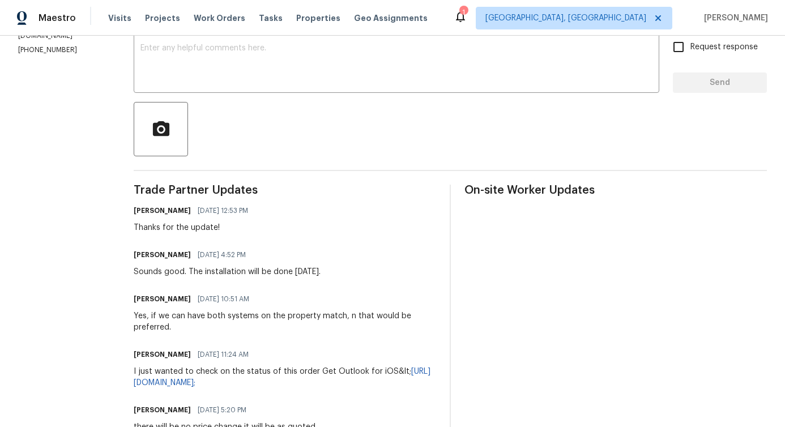
drag, startPoint x: 247, startPoint y: 273, endPoint x: 337, endPoint y: 273, distance: 90.0
click at [337, 273] on div "[PERSON_NAME] [DATE] 4:52 PM Sounds good. The installation will be done [DATE]." at bounding box center [285, 262] width 302 height 31
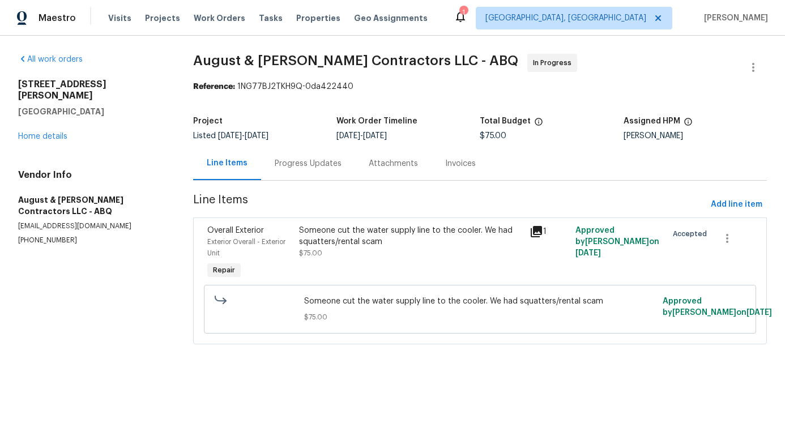
click at [285, 162] on div "Progress Updates" at bounding box center [308, 163] width 67 height 11
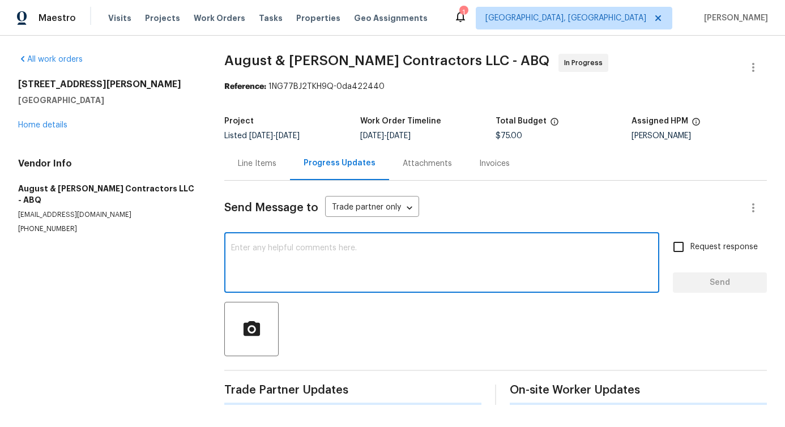
click at [332, 262] on textarea at bounding box center [441, 264] width 421 height 40
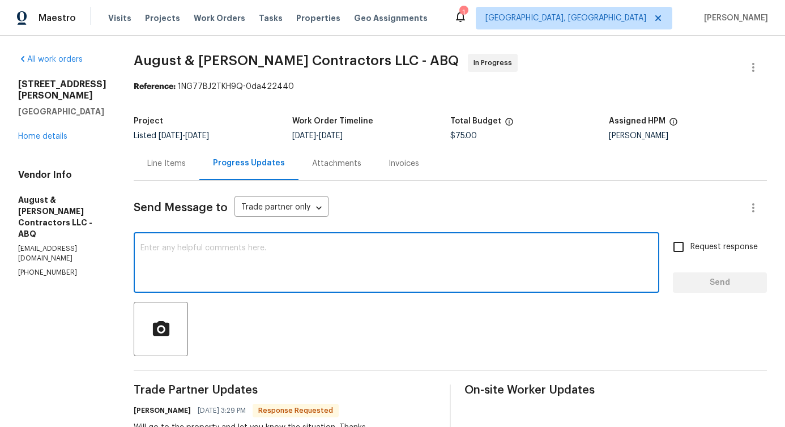
scroll to position [136, 0]
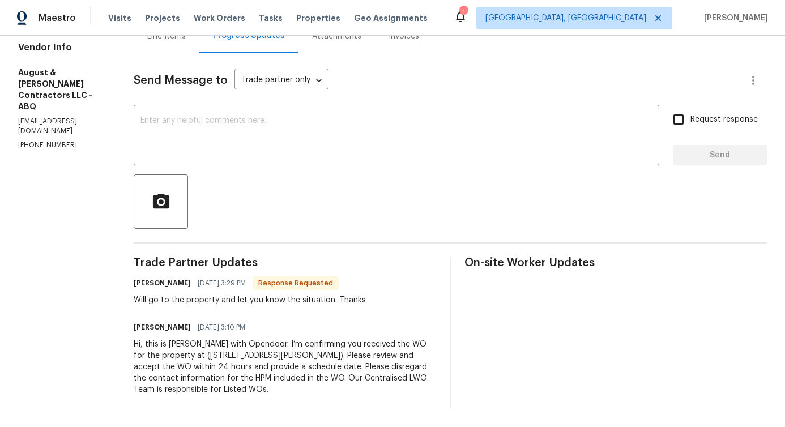
drag, startPoint x: 175, startPoint y: 292, endPoint x: 346, endPoint y: 292, distance: 171.0
click at [346, 294] on div "Will go to the property and let you know the situation. Thanks" at bounding box center [250, 299] width 232 height 11
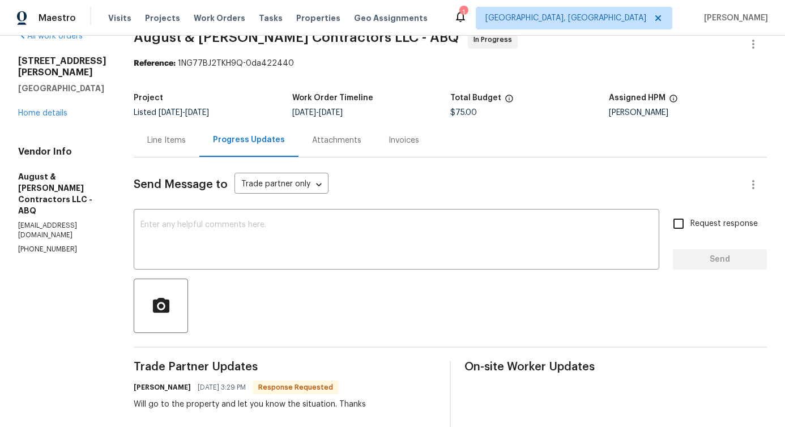
scroll to position [0, 0]
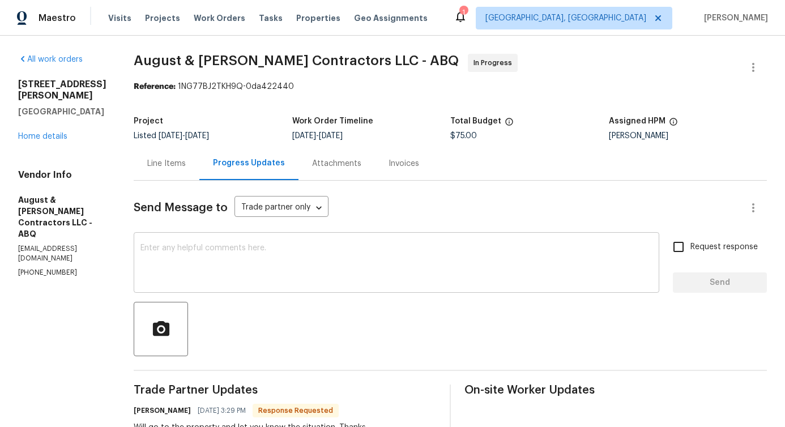
click at [284, 260] on textarea at bounding box center [396, 264] width 512 height 40
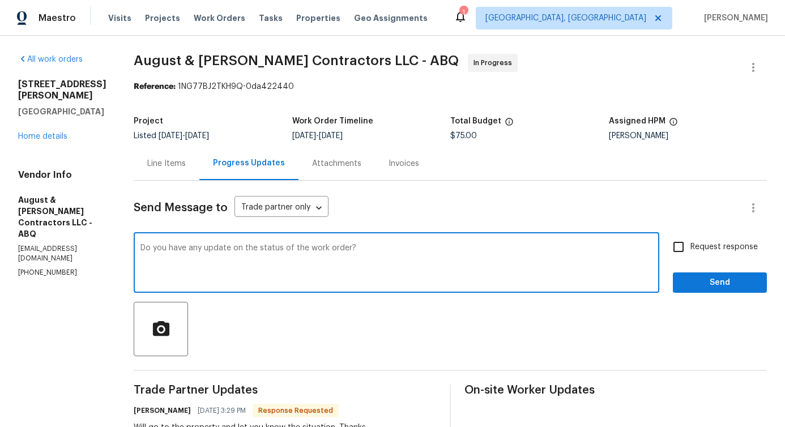
type textarea "Do you have any update on the status of the work order?"
click at [674, 249] on input "Request response" at bounding box center [678, 247] width 24 height 24
checkbox input "true"
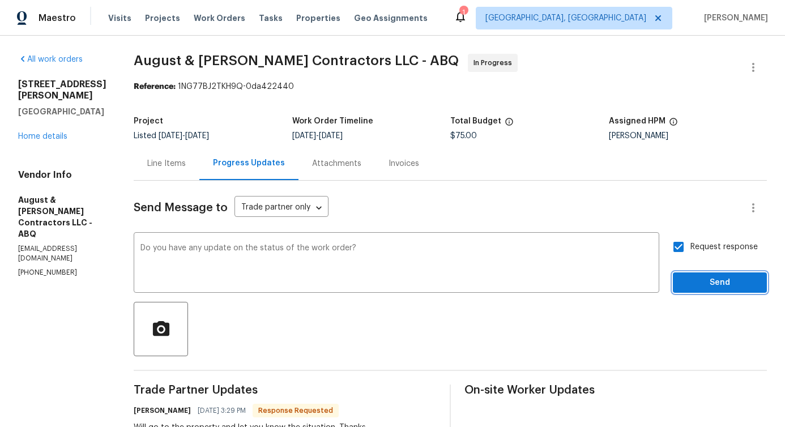
click at [691, 281] on span "Send" at bounding box center [720, 283] width 76 height 14
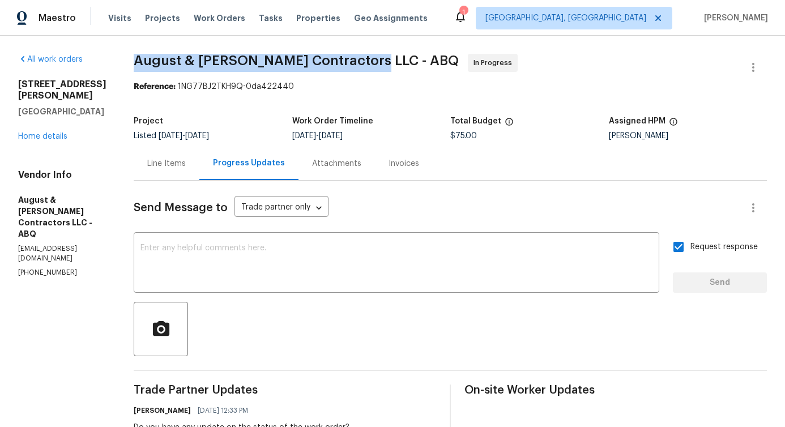
drag, startPoint x: 135, startPoint y: 58, endPoint x: 359, endPoint y: 60, distance: 224.2
click at [359, 60] on div "All work orders 930 Madeira Dr SE Albuquerque, NM 87108 Home details Vendor Inf…" at bounding box center [392, 317] width 785 height 563
copy span "August & Suttles Contractors LLC -"
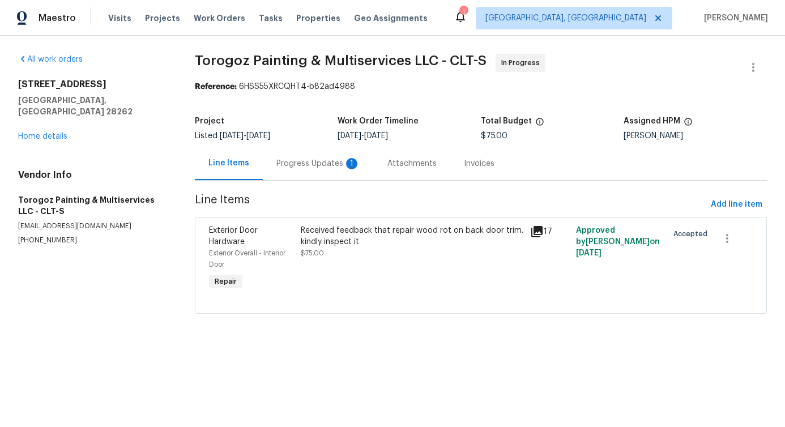
click at [322, 155] on div "Progress Updates 1" at bounding box center [318, 163] width 111 height 33
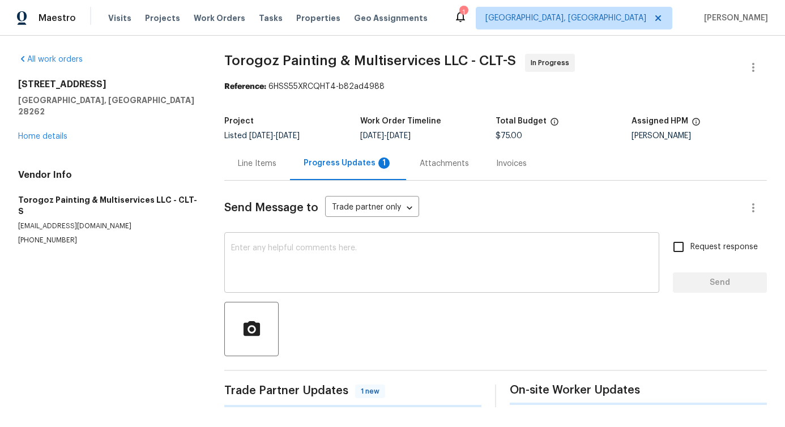
click at [323, 245] on textarea at bounding box center [441, 264] width 421 height 40
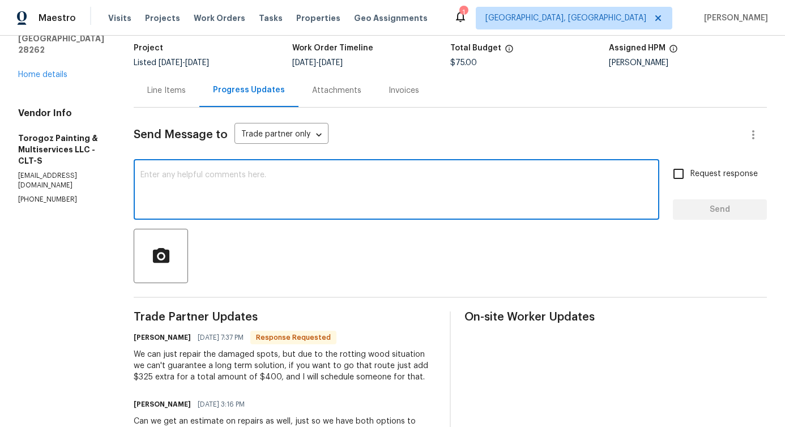
scroll to position [286, 0]
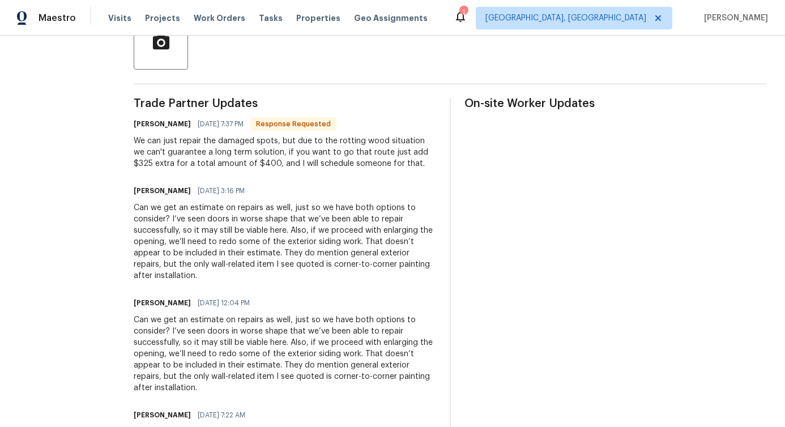
click at [209, 159] on div "We can just repair the damaged spots, but due to the rotting wood situation we …" at bounding box center [285, 152] width 302 height 34
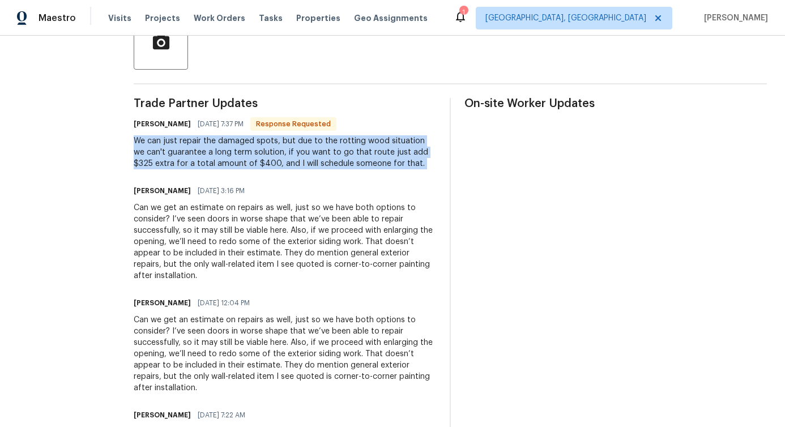
copy div "We can just repair the damaged spots, but due to the rotting wood situation we …"
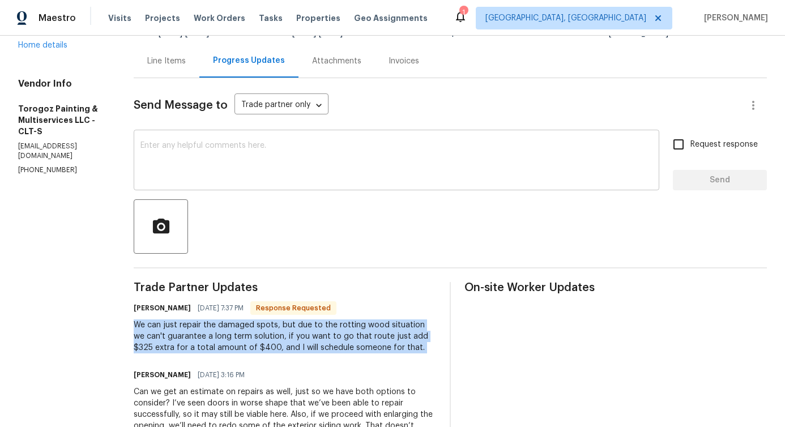
scroll to position [111, 0]
